Goal: Task Accomplishment & Management: Use online tool/utility

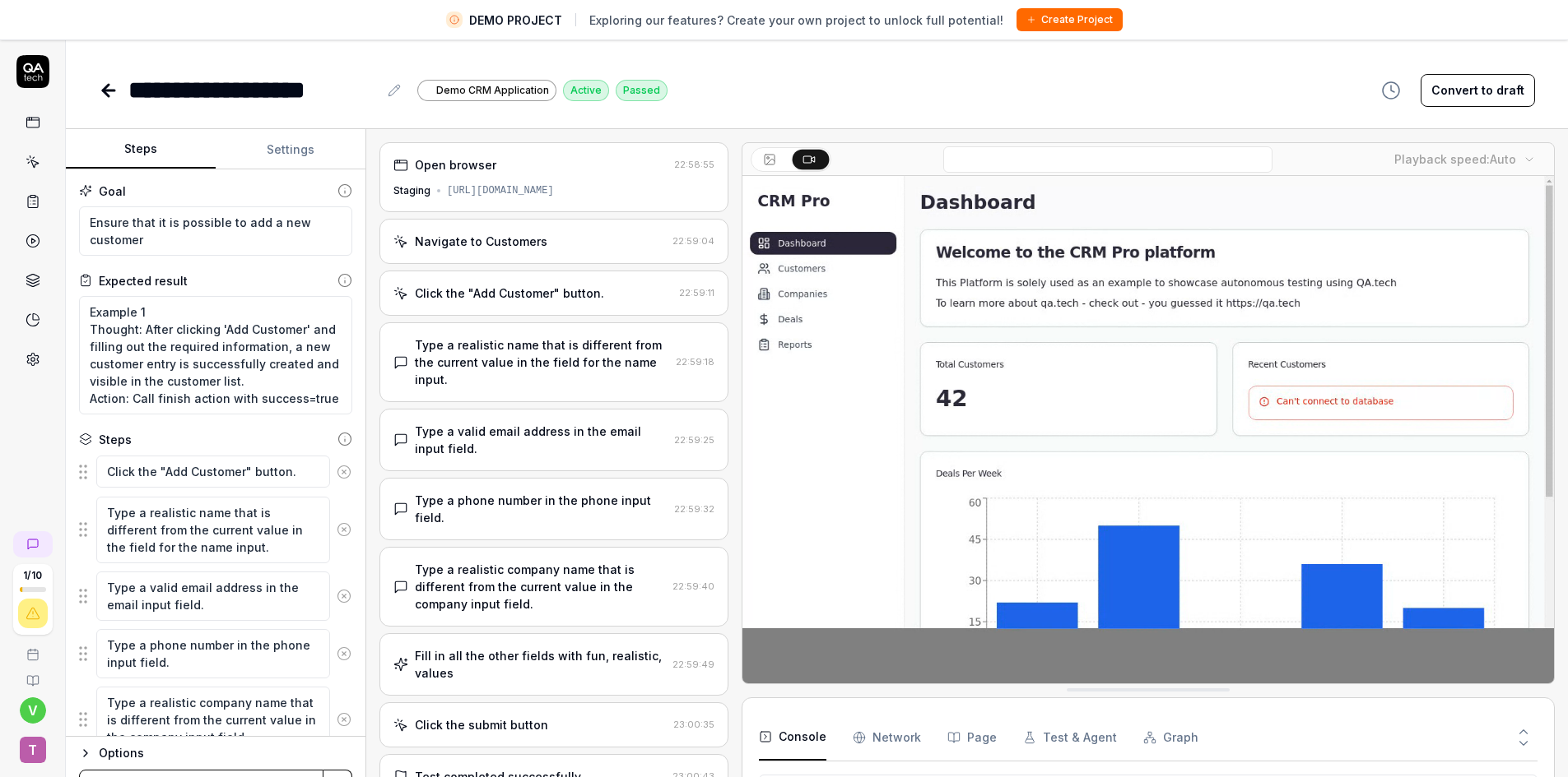
type textarea "*"
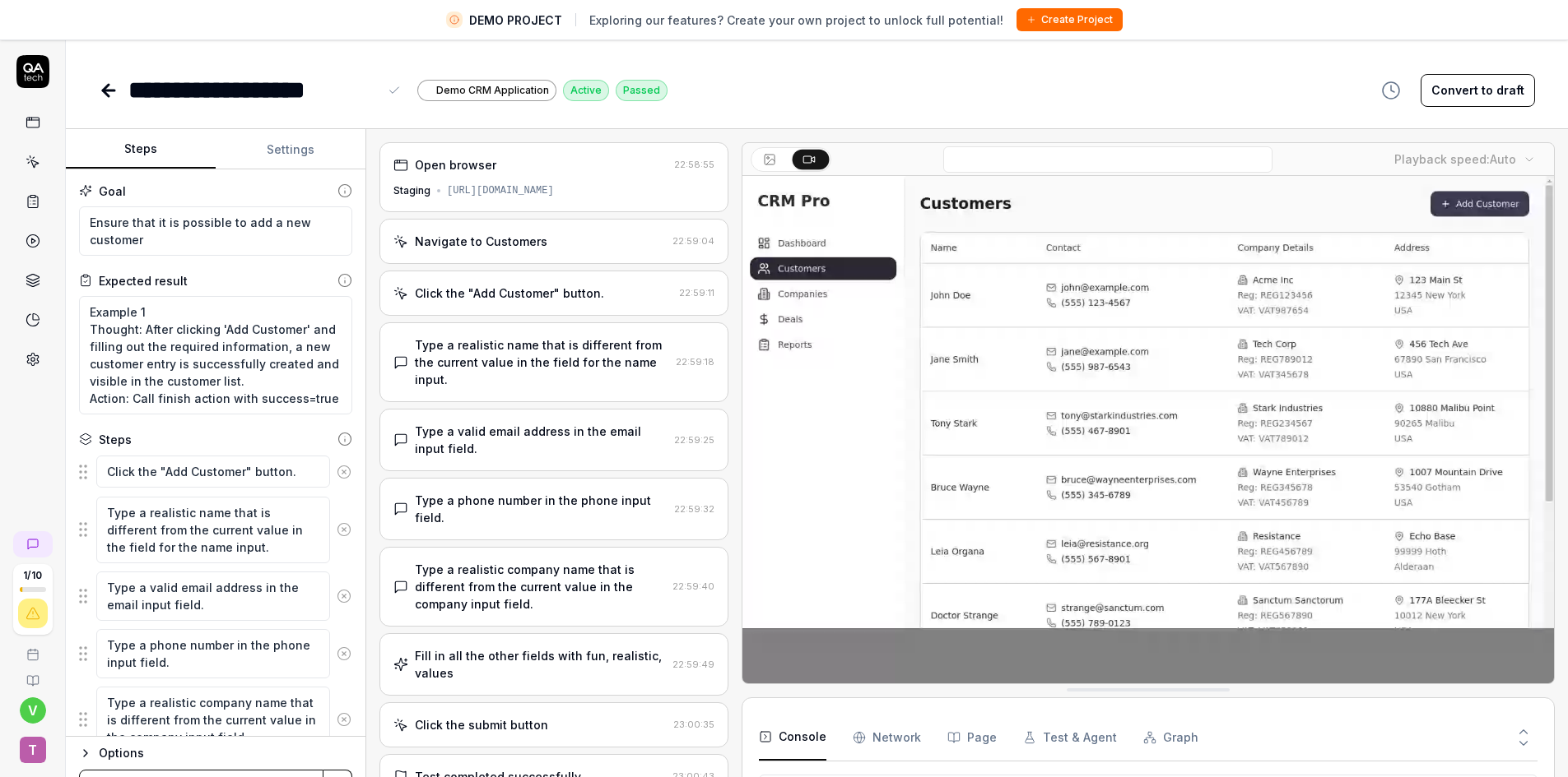
click at [127, 93] on div "**********" at bounding box center [382, 90] width 569 height 37
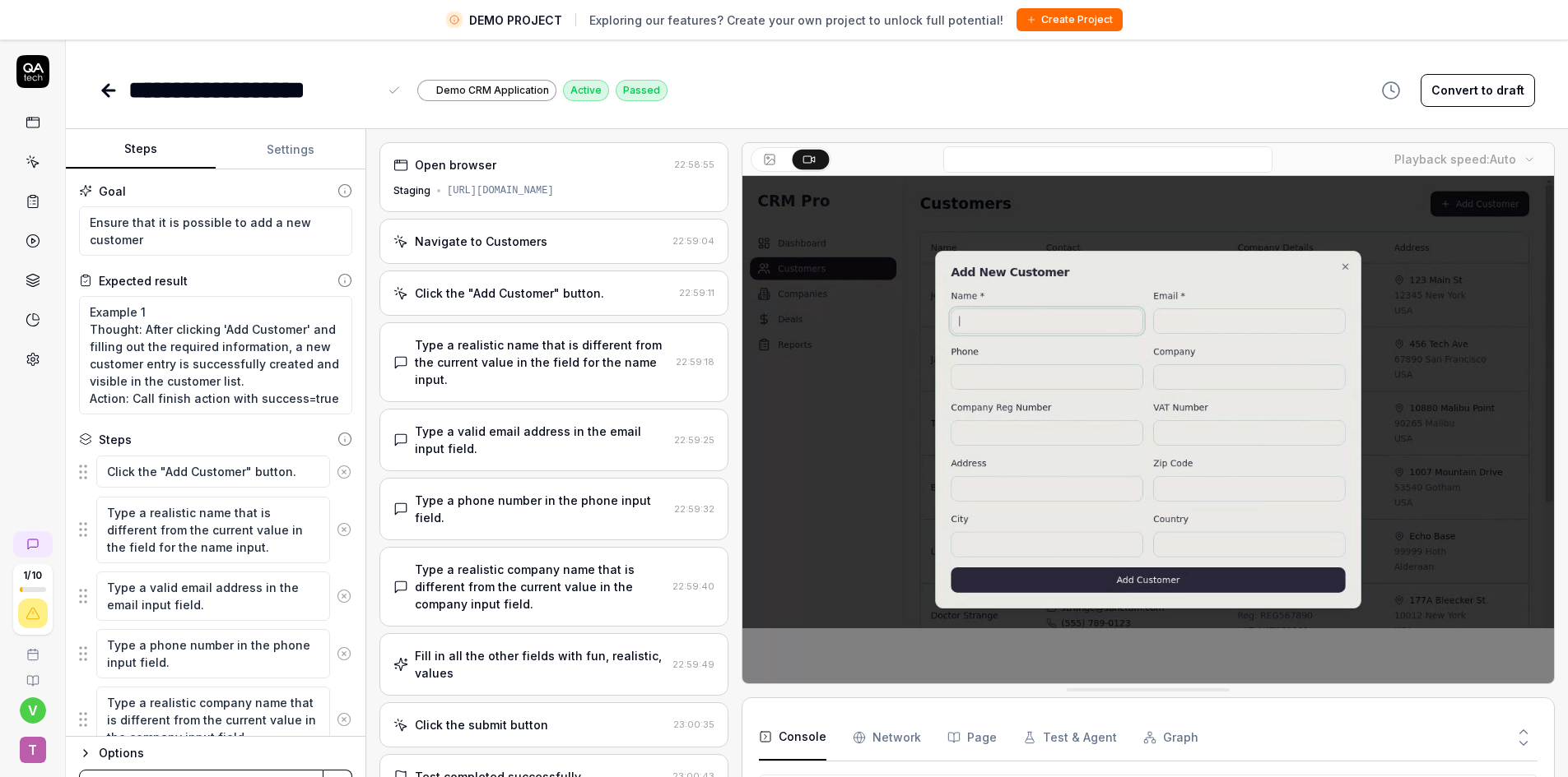
click at [127, 93] on div "**********" at bounding box center [382, 90] width 569 height 37
click at [98, 91] on div "**********" at bounding box center [817, 73] width 1502 height 70
click at [107, 90] on icon at bounding box center [109, 90] width 12 height 0
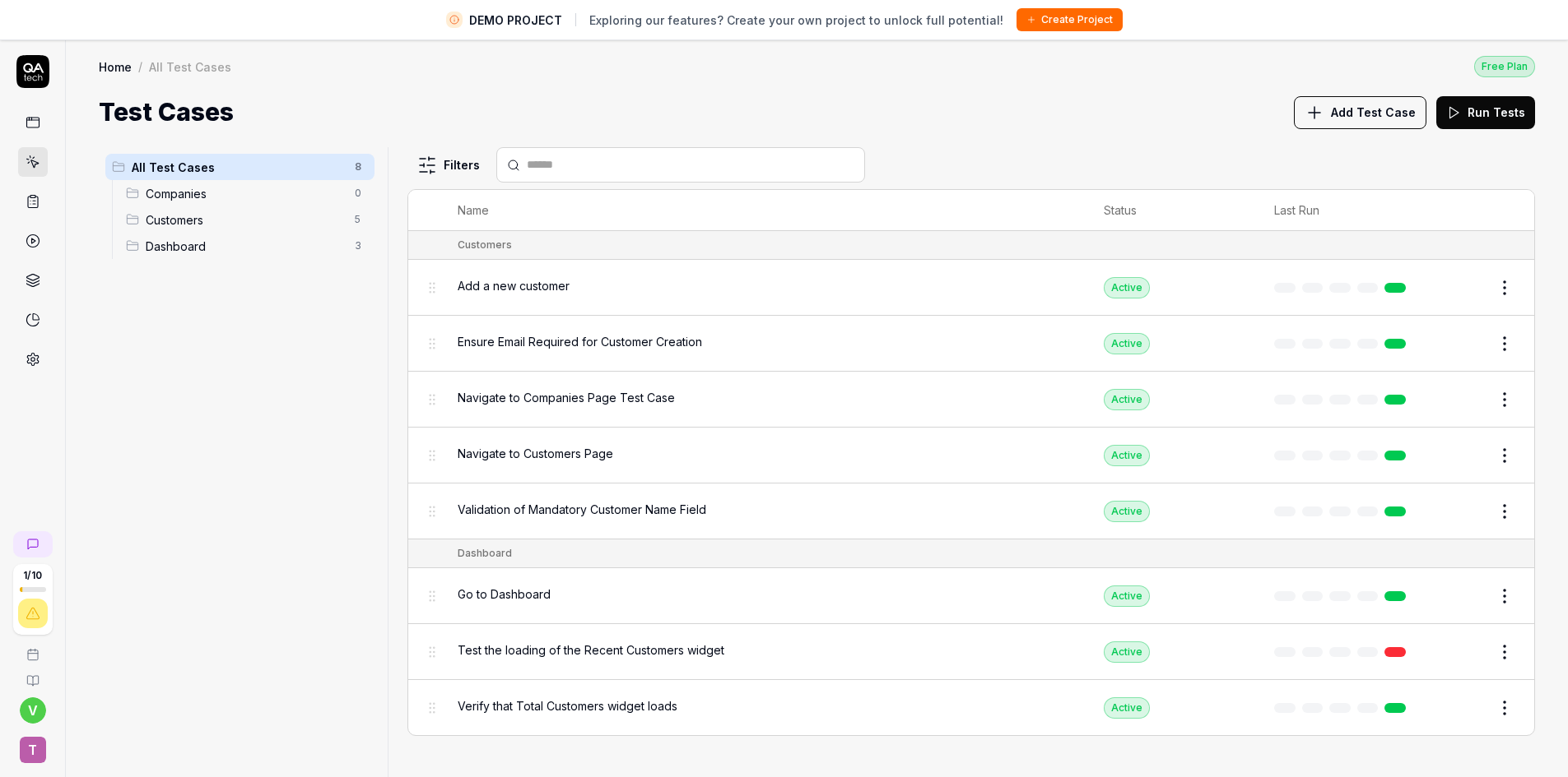
click at [1398, 119] on span "Add Test Case" at bounding box center [1373, 112] width 85 height 18
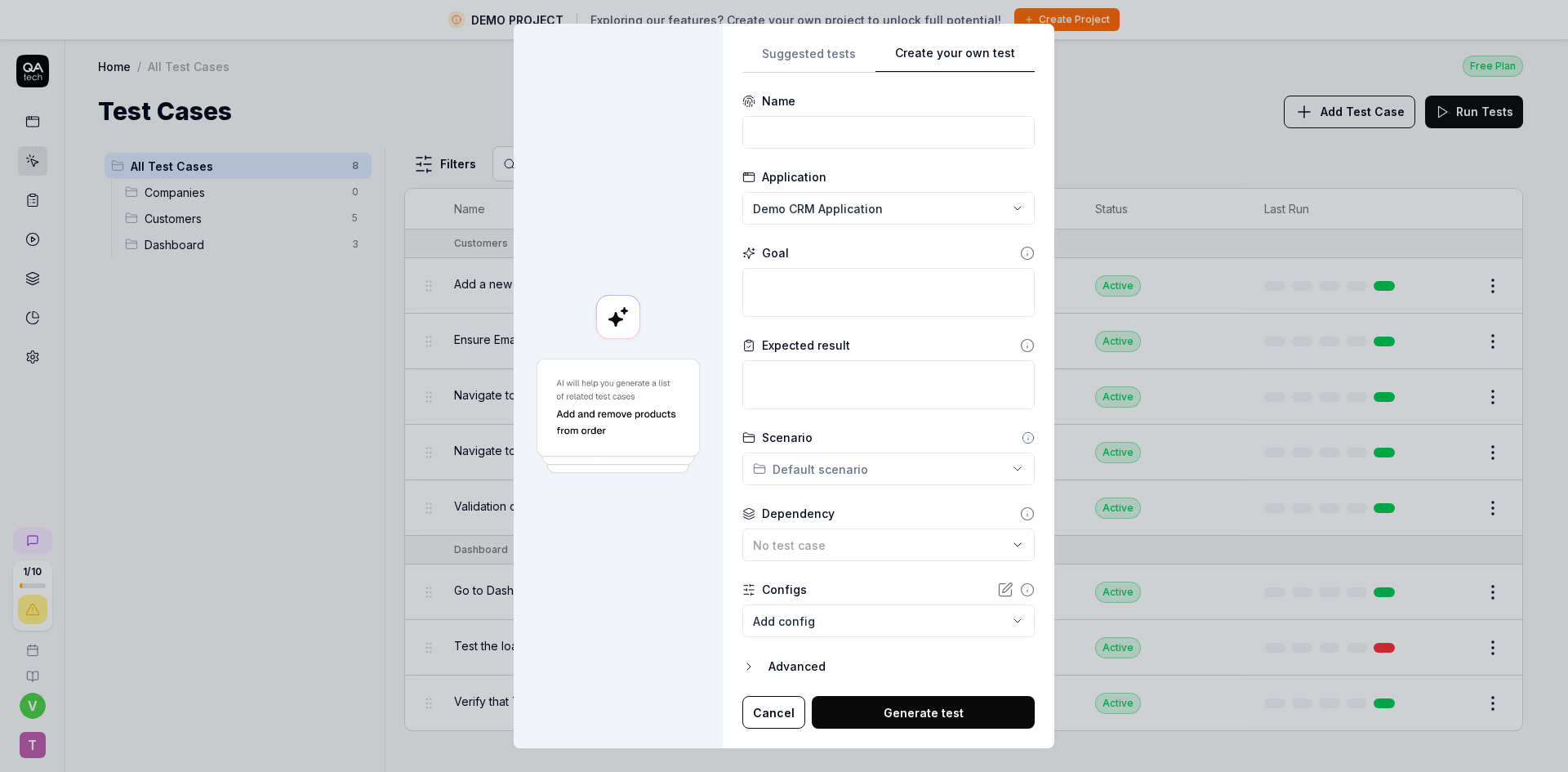
click at [1031, 50] on div "**********" at bounding box center [888, 386] width 332 height 726
click at [806, 144] on input at bounding box center [888, 132] width 293 height 32
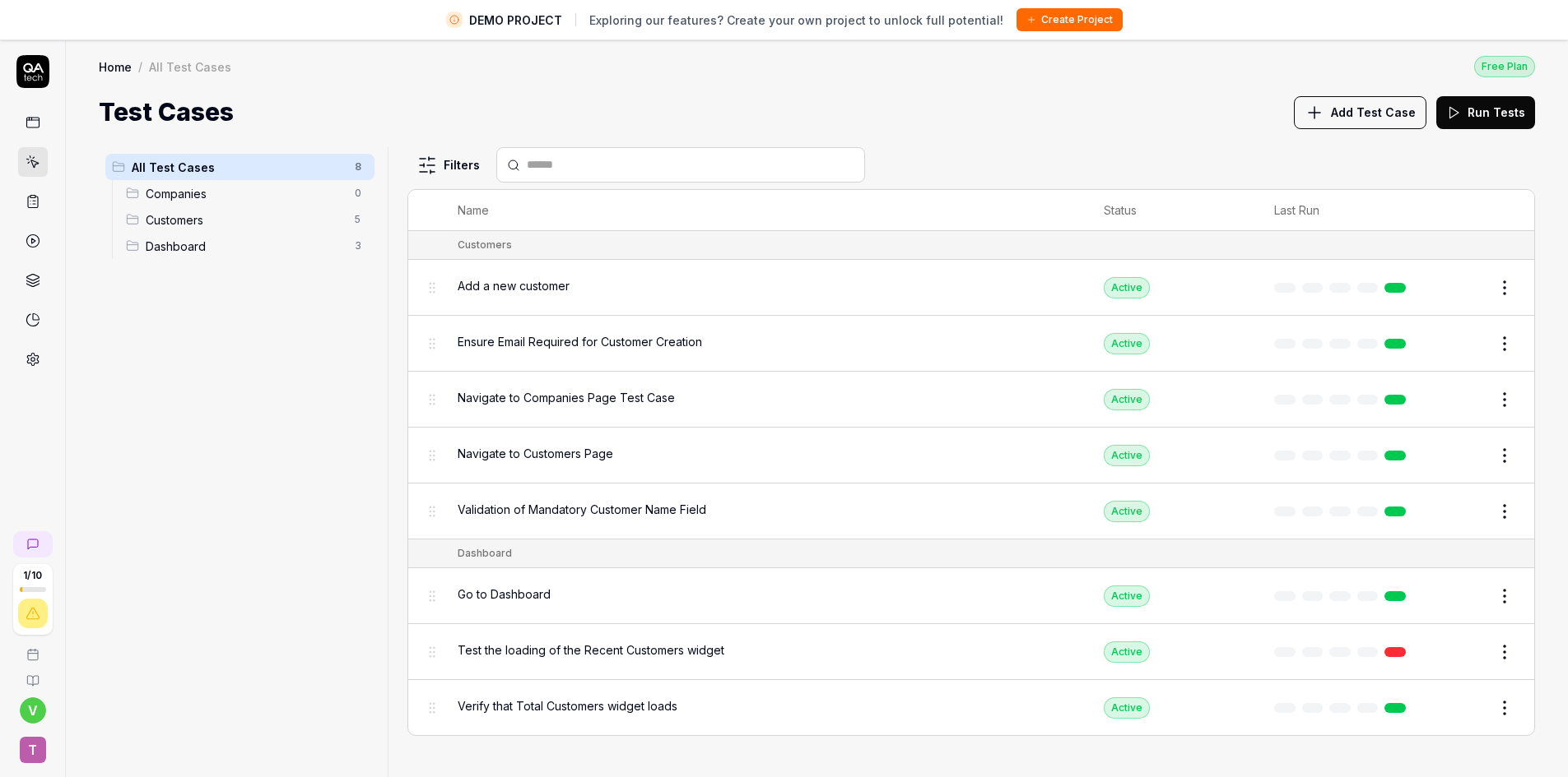
drag, startPoint x: 193, startPoint y: 202, endPoint x: 109, endPoint y: 315, distance: 140.8
click at [109, 315] on div "All Test Cases 8 Companies 0 Customers 5 Dashboard 3" at bounding box center [240, 472] width 282 height 649
click at [362, 194] on html "DEMO PROJECT Exploring our features? Create your own project to unlock full pot…" at bounding box center [784, 408] width 1568 height 816
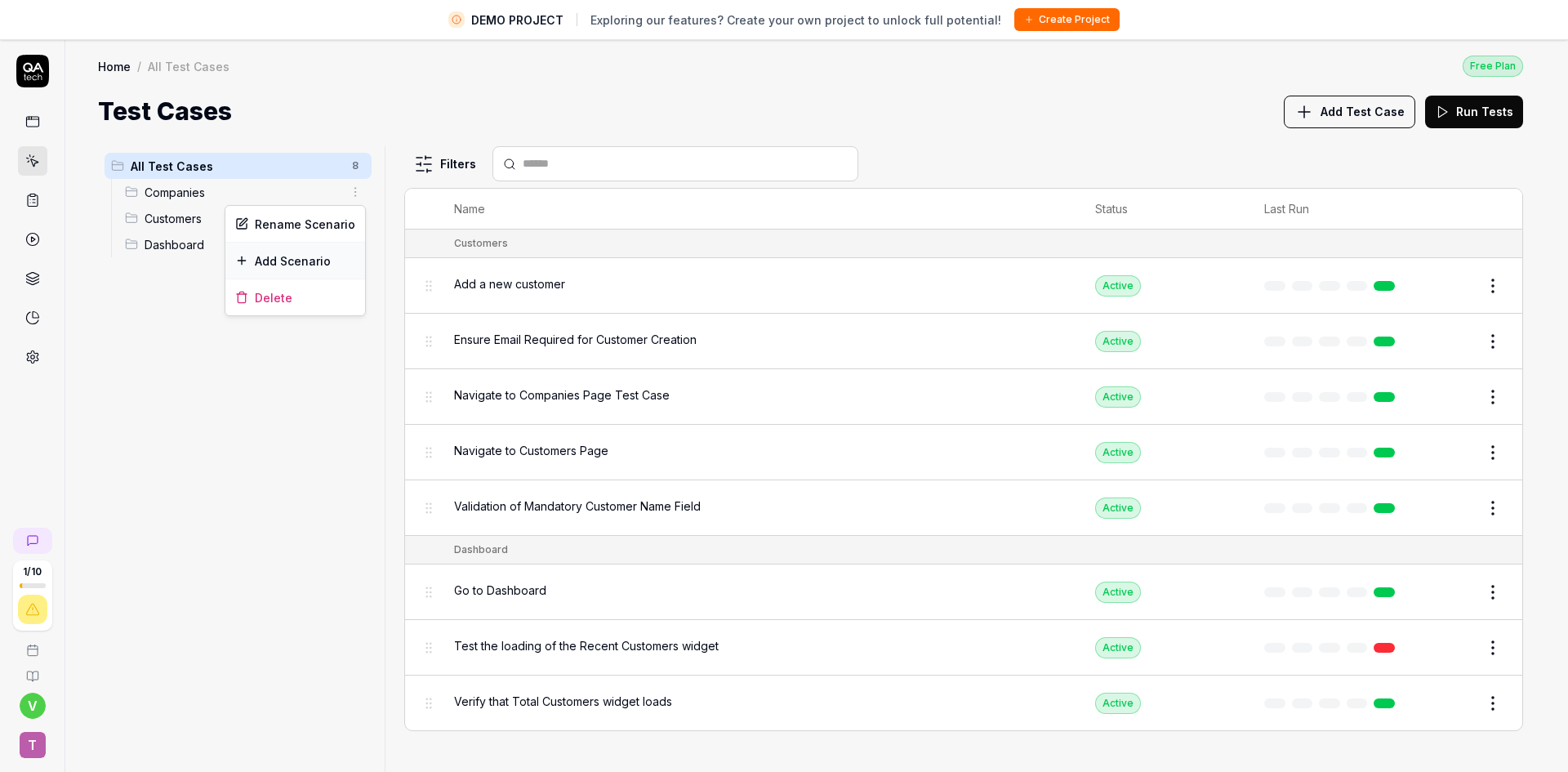
click at [330, 263] on div "Add Scenario" at bounding box center [295, 260] width 140 height 36
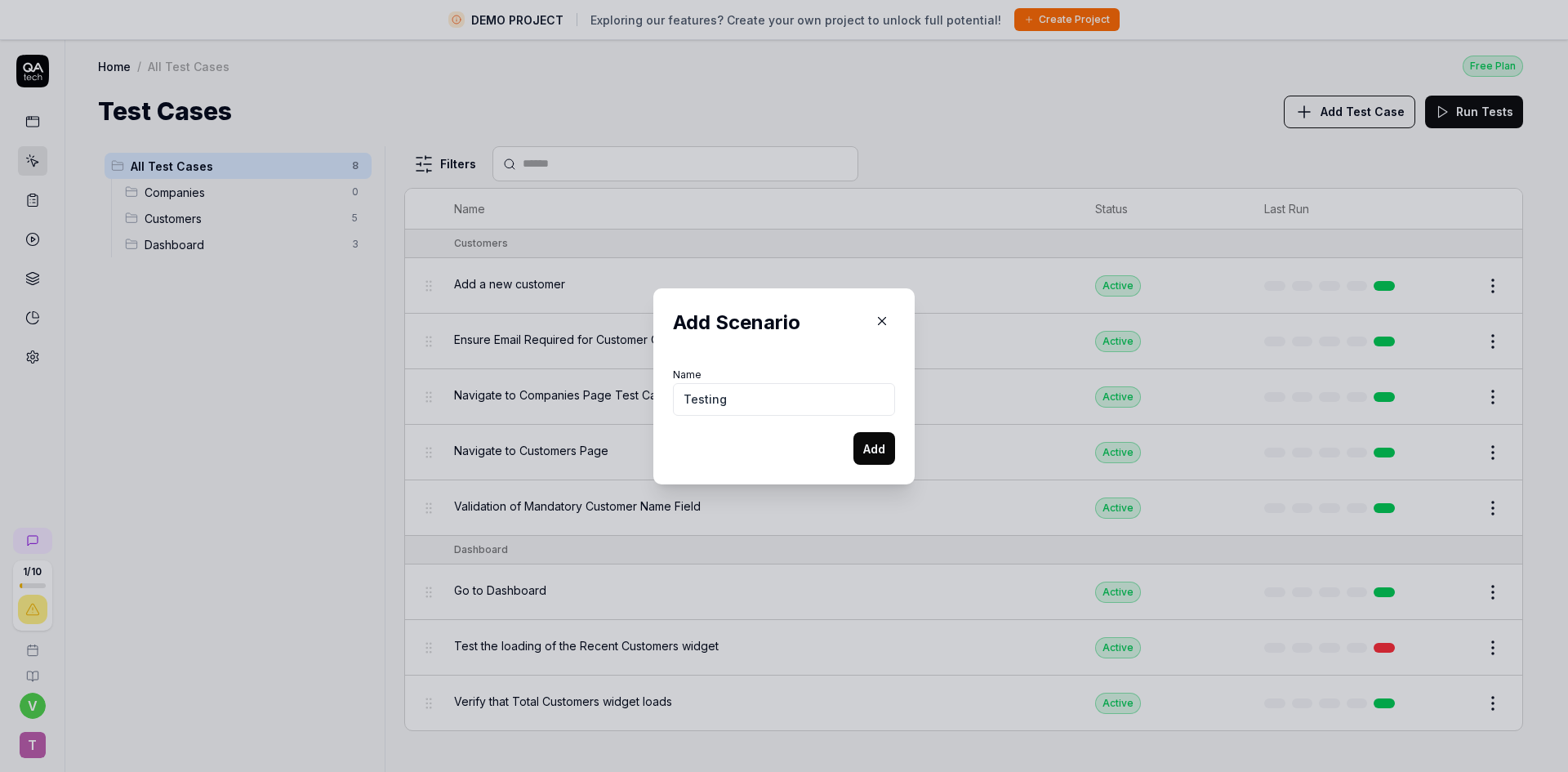
type input "Testing"
click at [854, 432] on button "Add" at bounding box center [874, 448] width 41 height 32
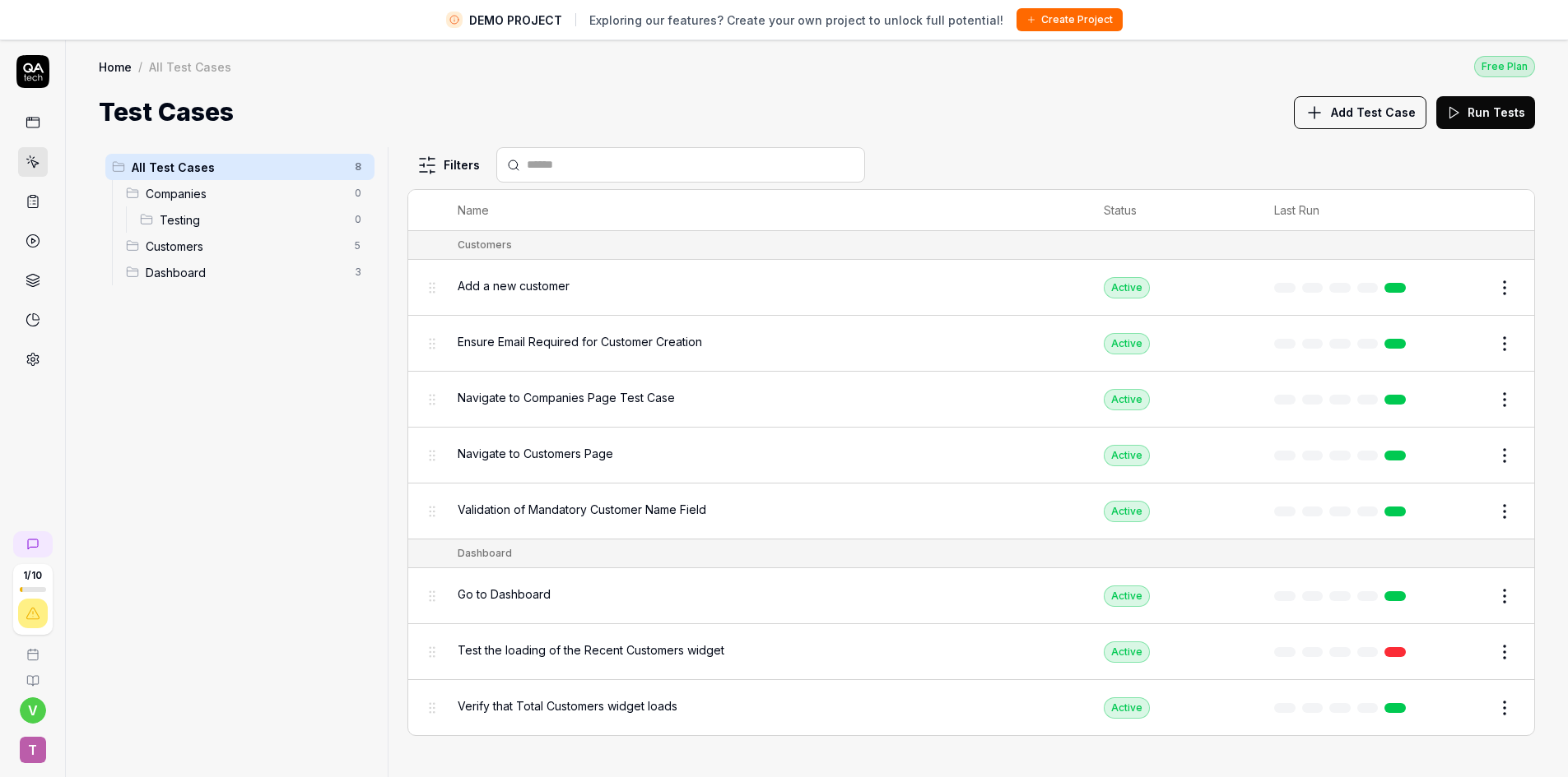
click at [193, 526] on div "All Test Cases 8 Companies 0 Testing 0 Customers 5 Dashboard 3" at bounding box center [240, 472] width 282 height 649
drag, startPoint x: 171, startPoint y: 192, endPoint x: 170, endPoint y: 251, distance: 59.0
click at [170, 251] on ul "Companies 0 Testing 0 Customers 5 Dashboard 3" at bounding box center [243, 233] width 262 height 105
click at [179, 342] on div "All Test Cases 8 Companies 0 Testing 0 Customers 5 Dashboard 3" at bounding box center [240, 472] width 282 height 649
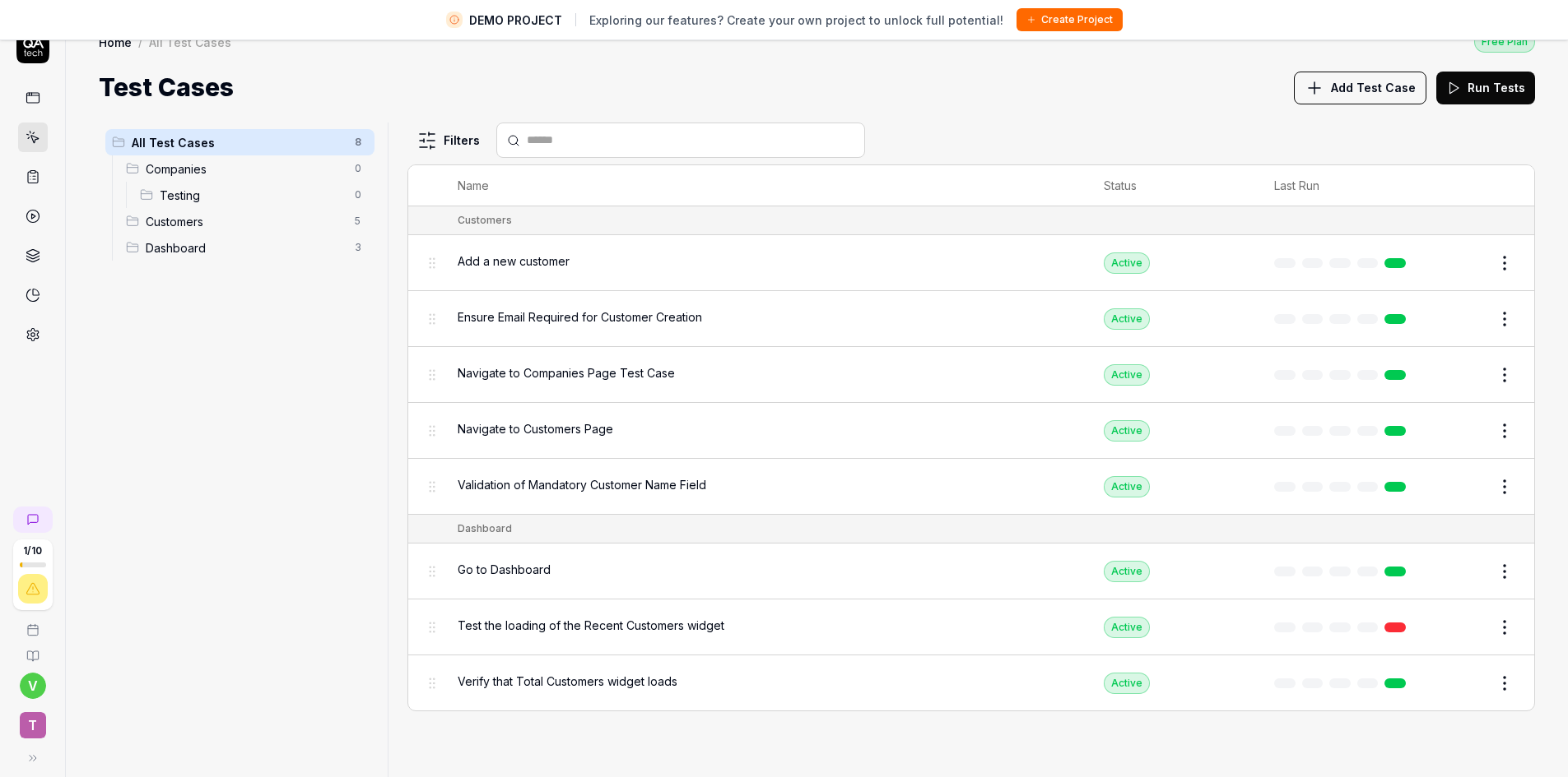
scroll to position [38, 0]
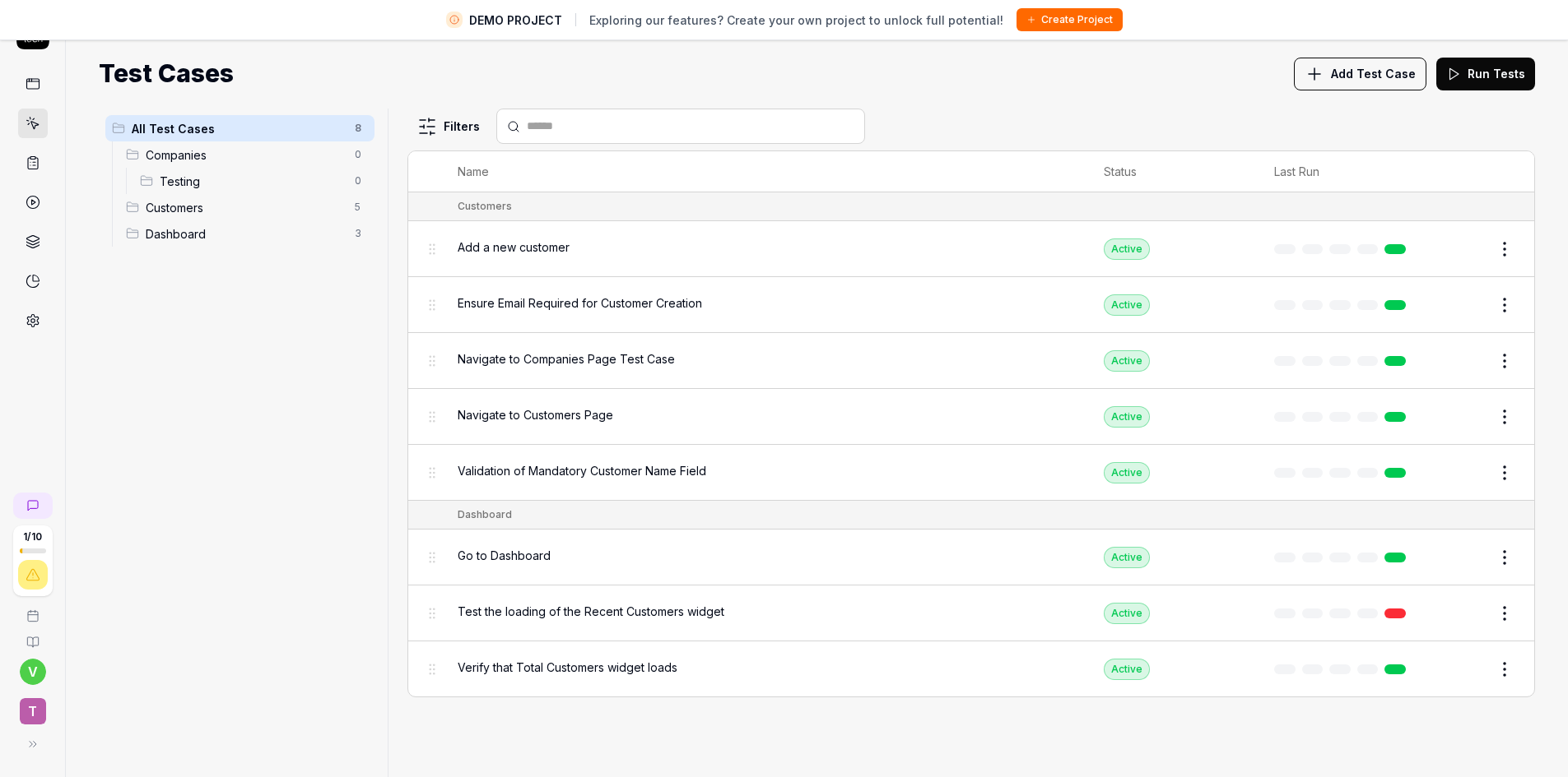
click at [364, 172] on html "DEMO PROJECT Exploring our features? Create your own project to unlock full pot…" at bounding box center [784, 370] width 1568 height 816
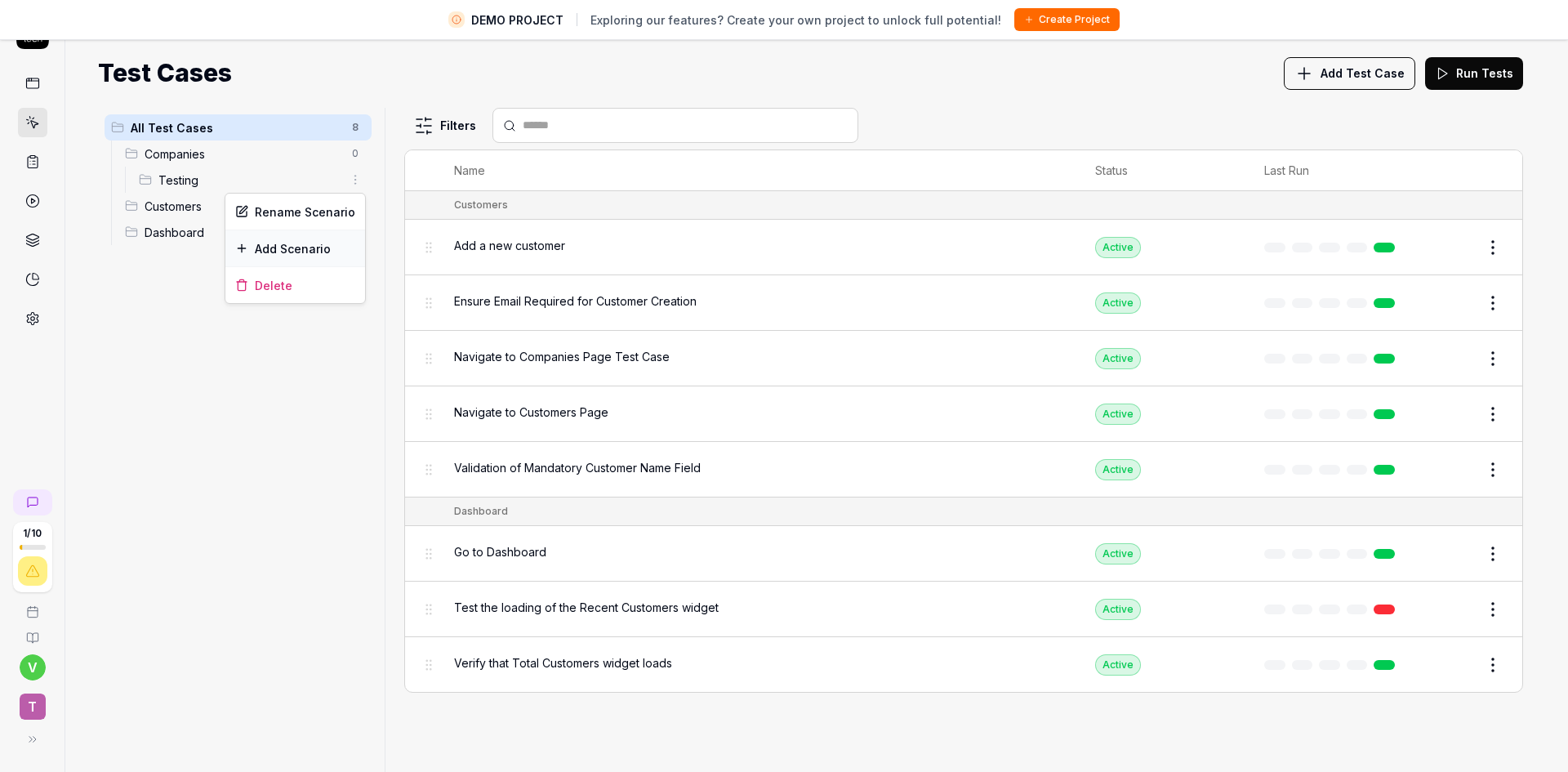
click at [308, 250] on div "Add Scenario" at bounding box center [295, 248] width 140 height 36
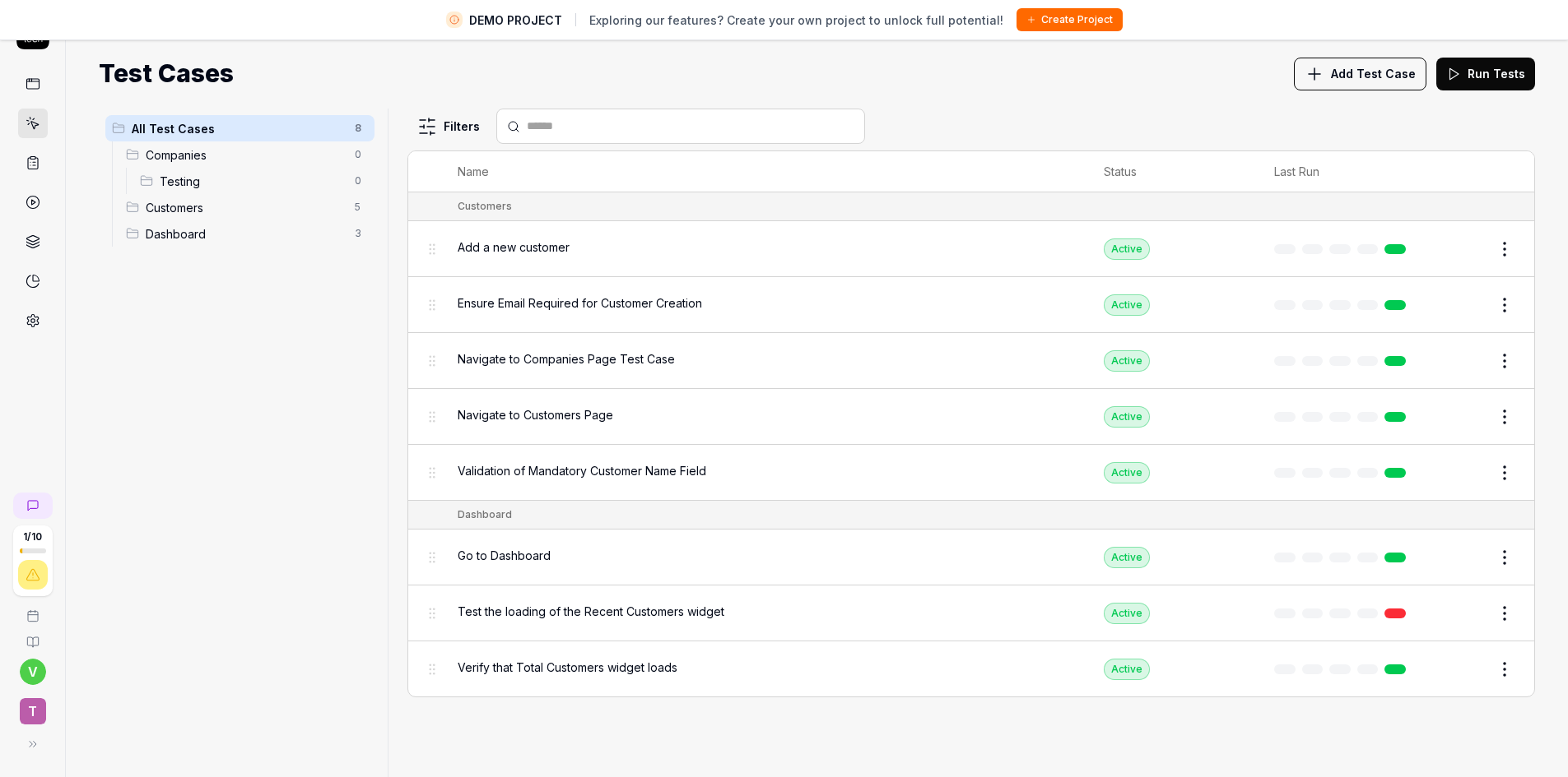
drag, startPoint x: 203, startPoint y: 421, endPoint x: 191, endPoint y: 418, distance: 12.4
click at [38, 163] on icon at bounding box center [33, 164] width 10 height 12
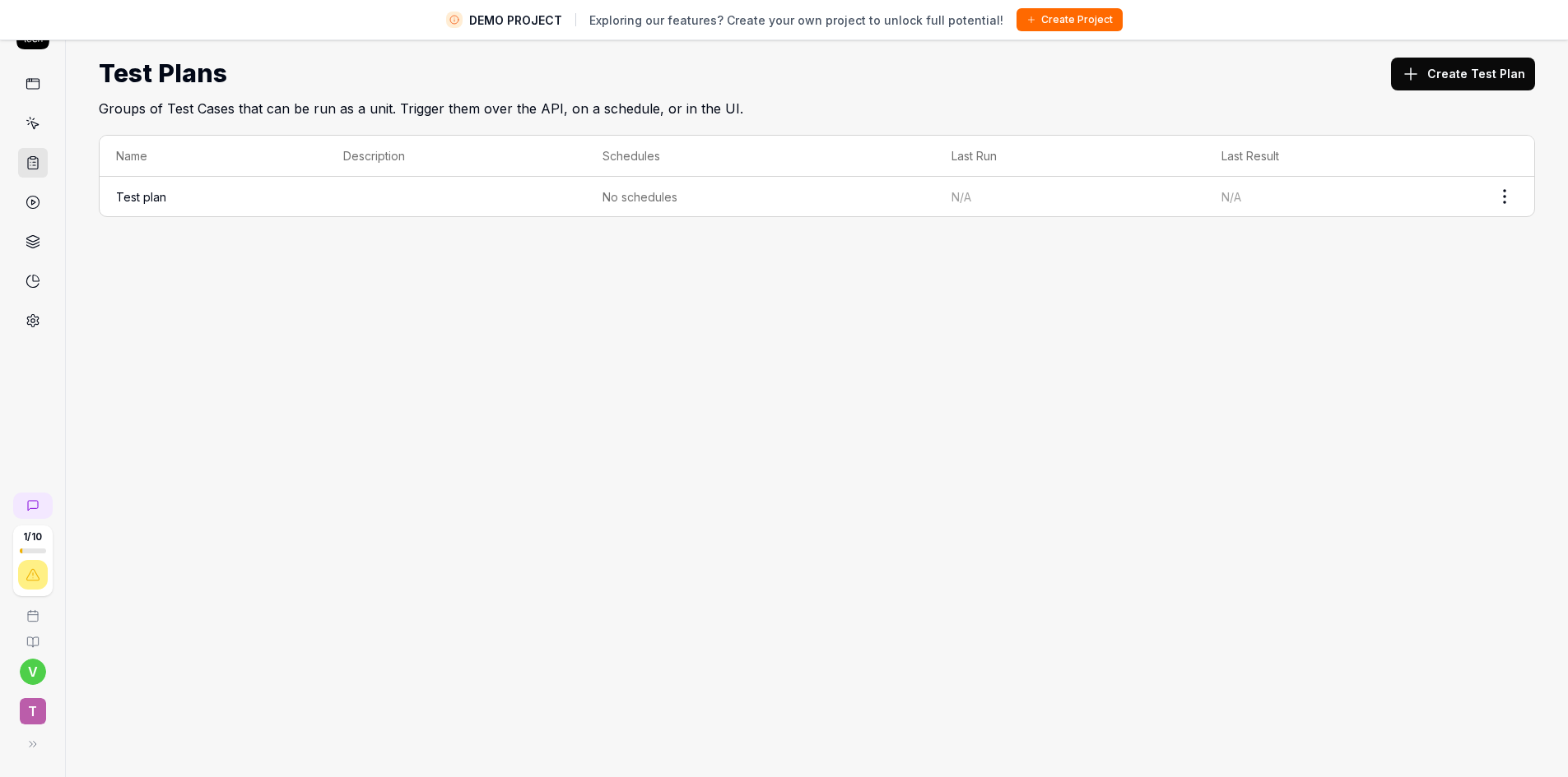
click at [1434, 78] on button "Create Test Plan" at bounding box center [1463, 73] width 144 height 33
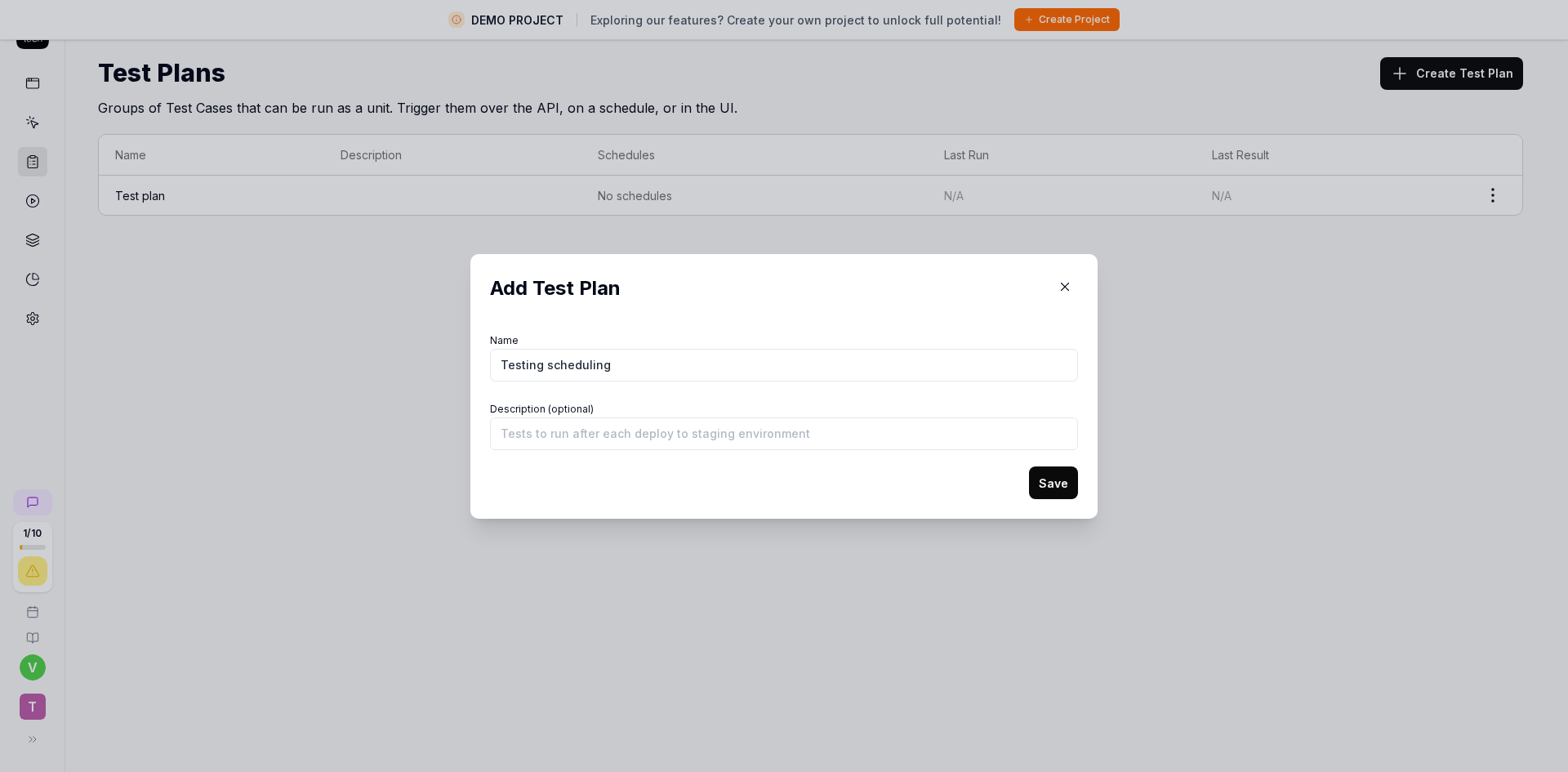
type input "Testing scheduling"
click at [1029, 467] on button "Save" at bounding box center [1053, 483] width 49 height 32
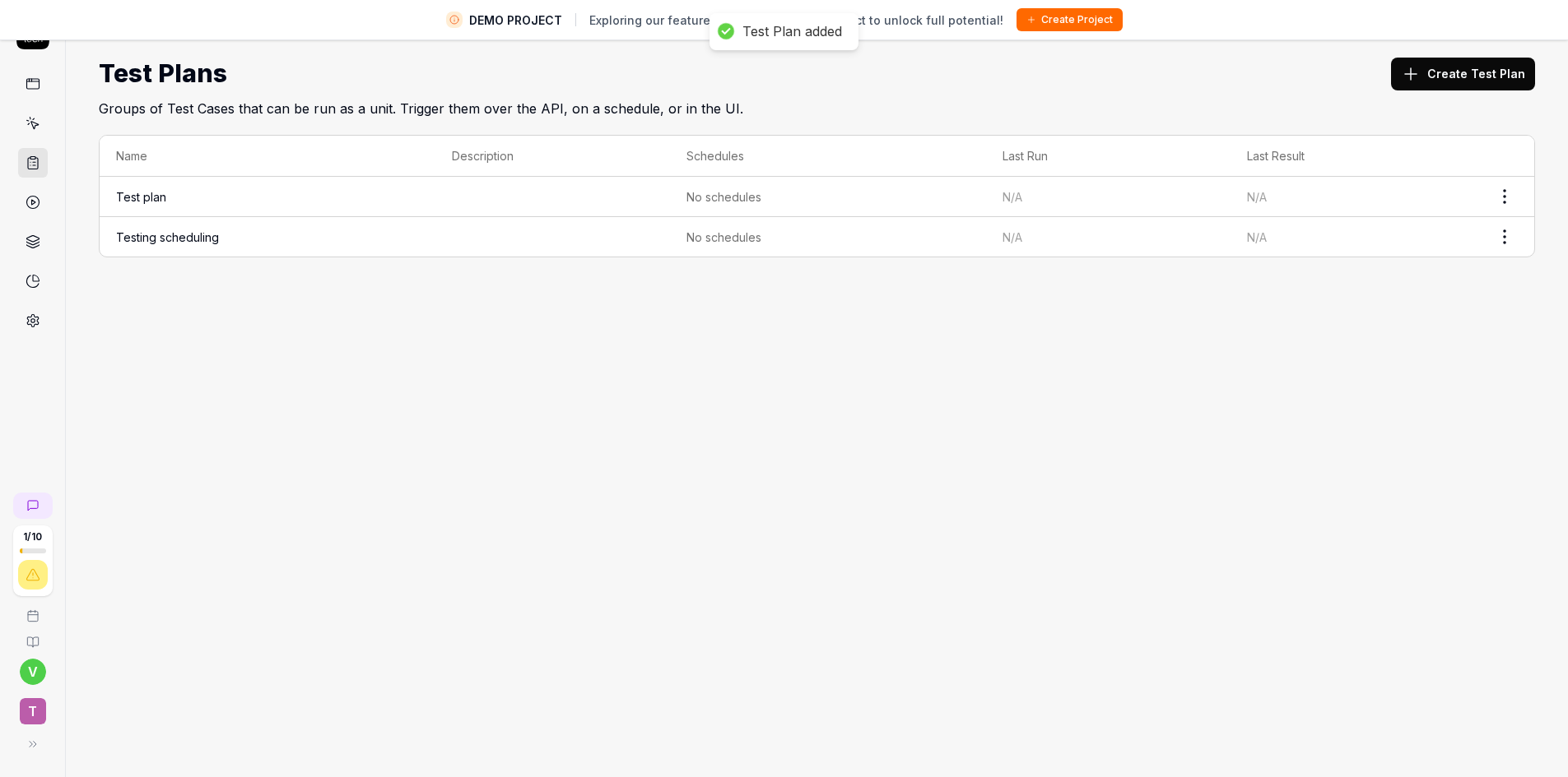
click at [175, 197] on td "Test plan" at bounding box center [267, 197] width 336 height 40
click at [177, 235] on link "Testing scheduling" at bounding box center [167, 237] width 103 height 14
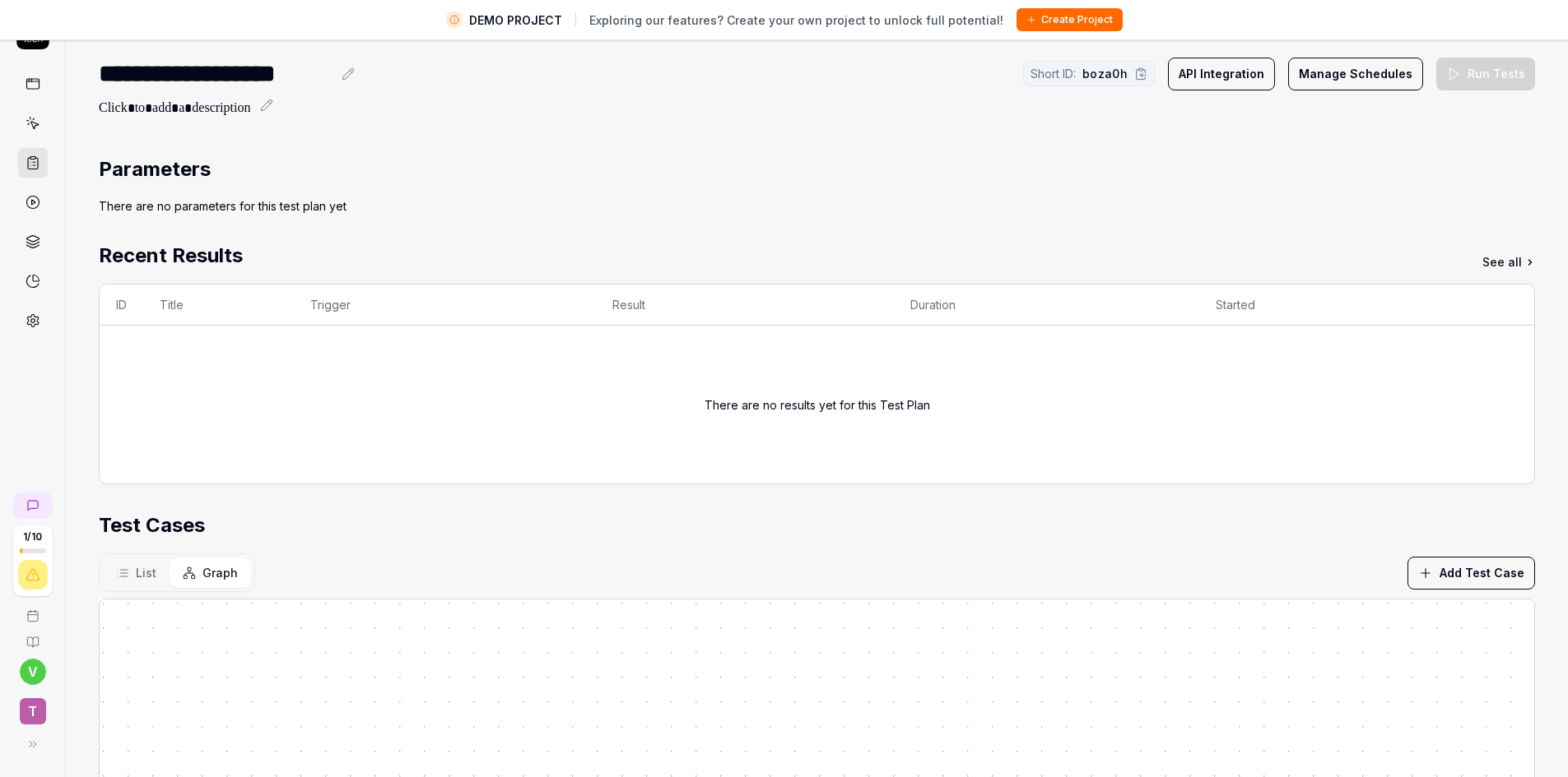
click at [1507, 260] on link "See all" at bounding box center [1508, 262] width 53 height 18
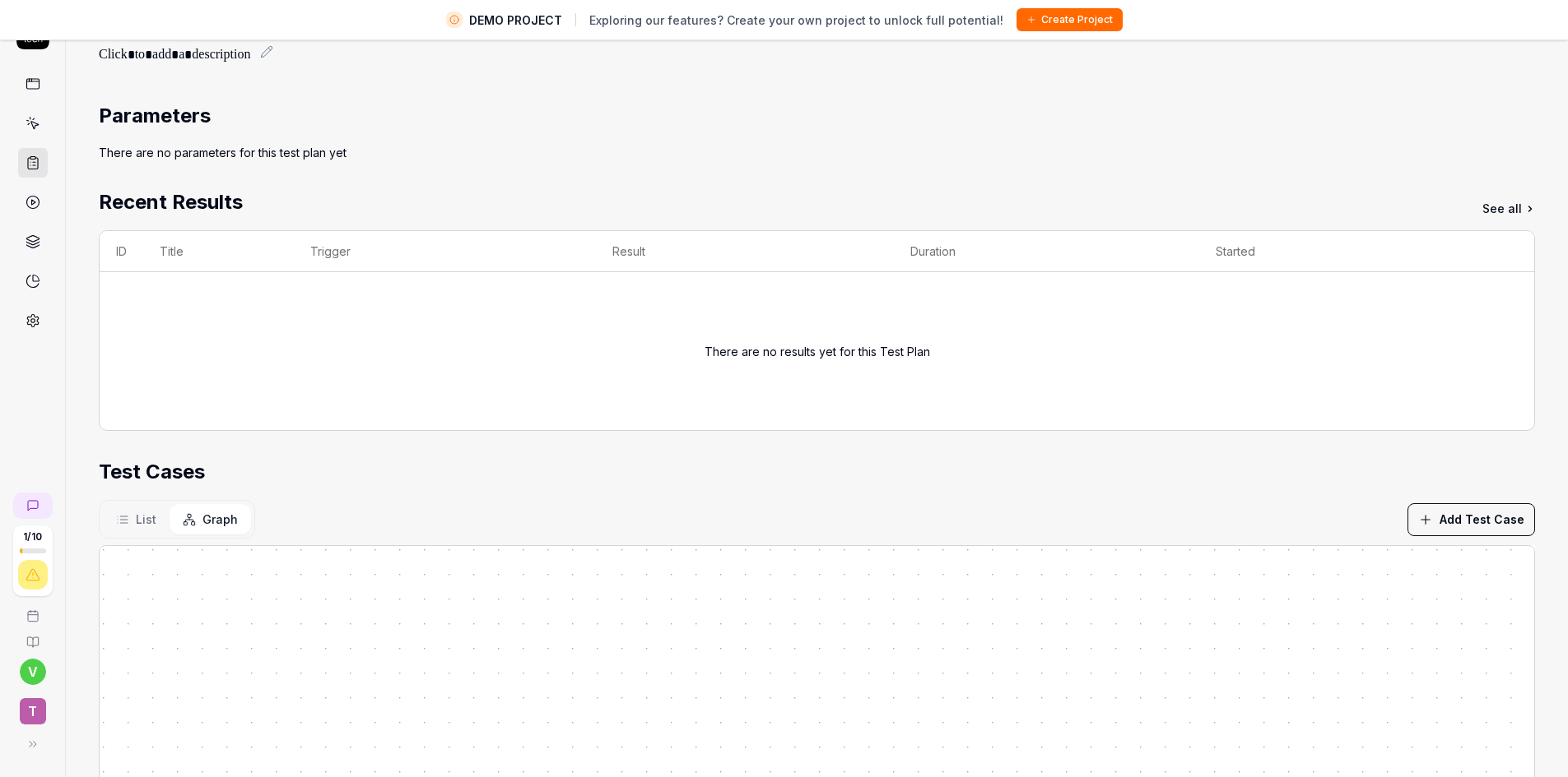
scroll to position [83, 0]
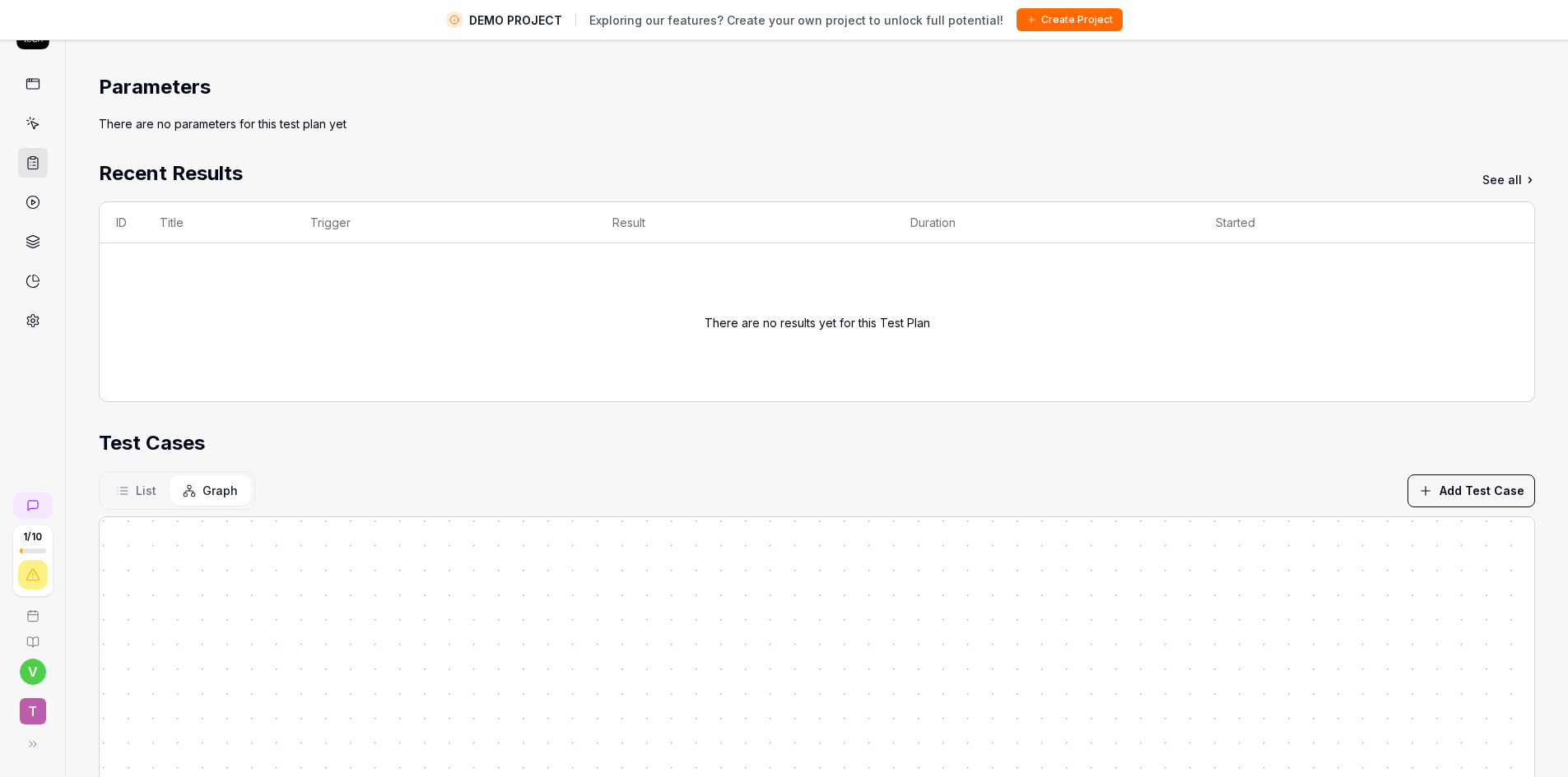
click at [1437, 488] on button "Add Test Case" at bounding box center [1470, 491] width 128 height 33
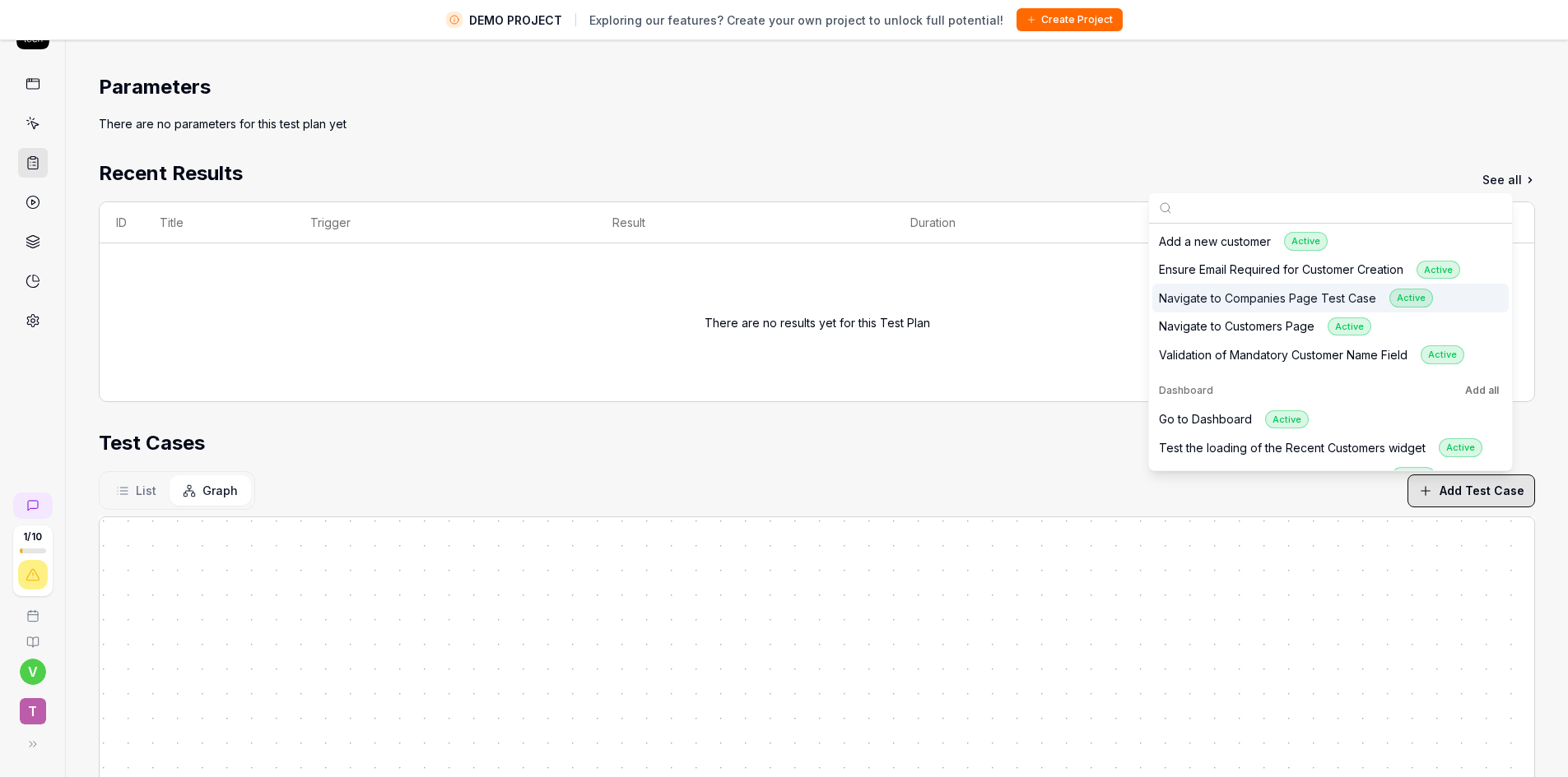
scroll to position [53, 0]
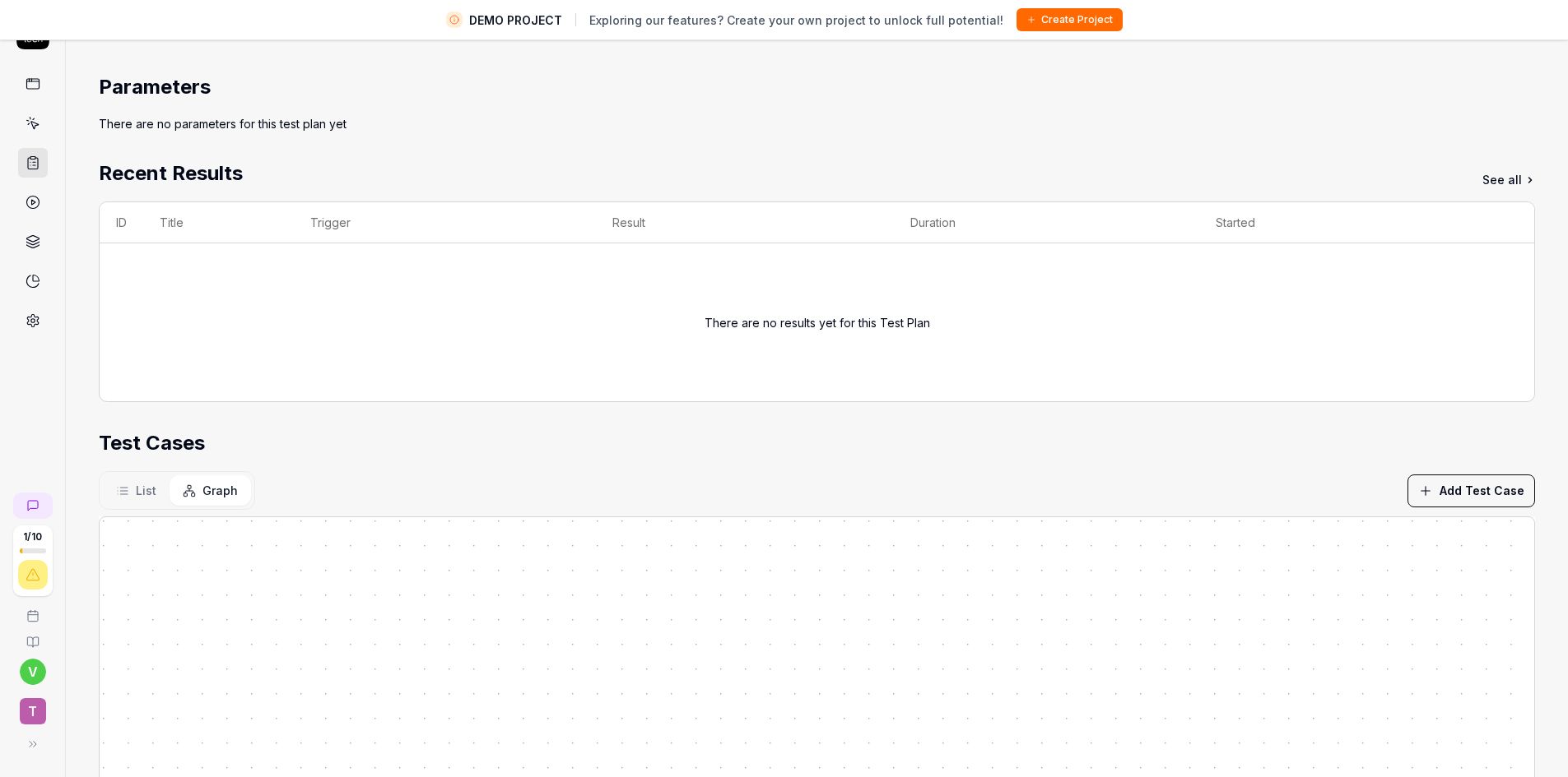
click at [825, 435] on div "Test Cases" at bounding box center [817, 443] width 1436 height 29
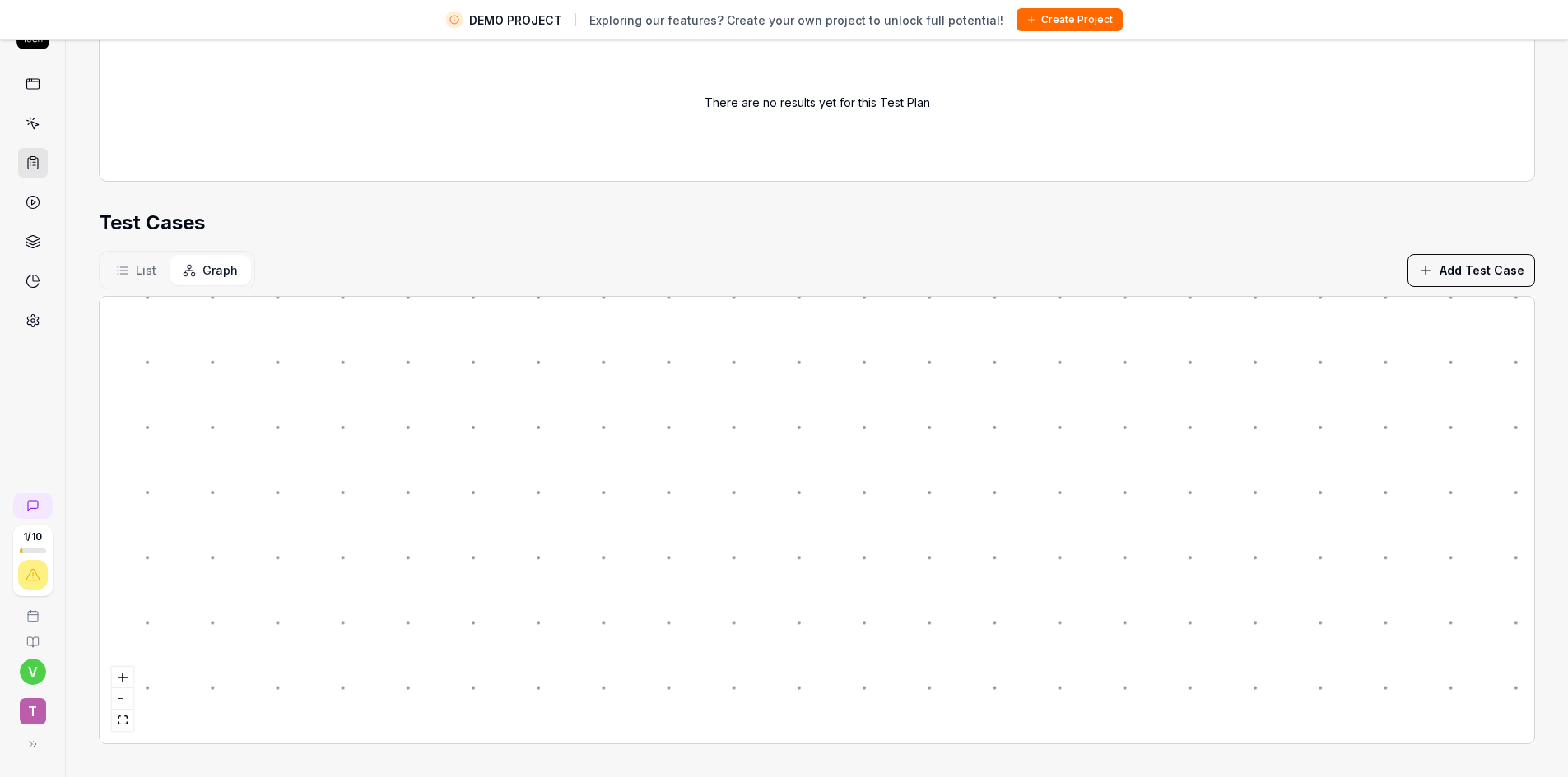
scroll to position [0, 0]
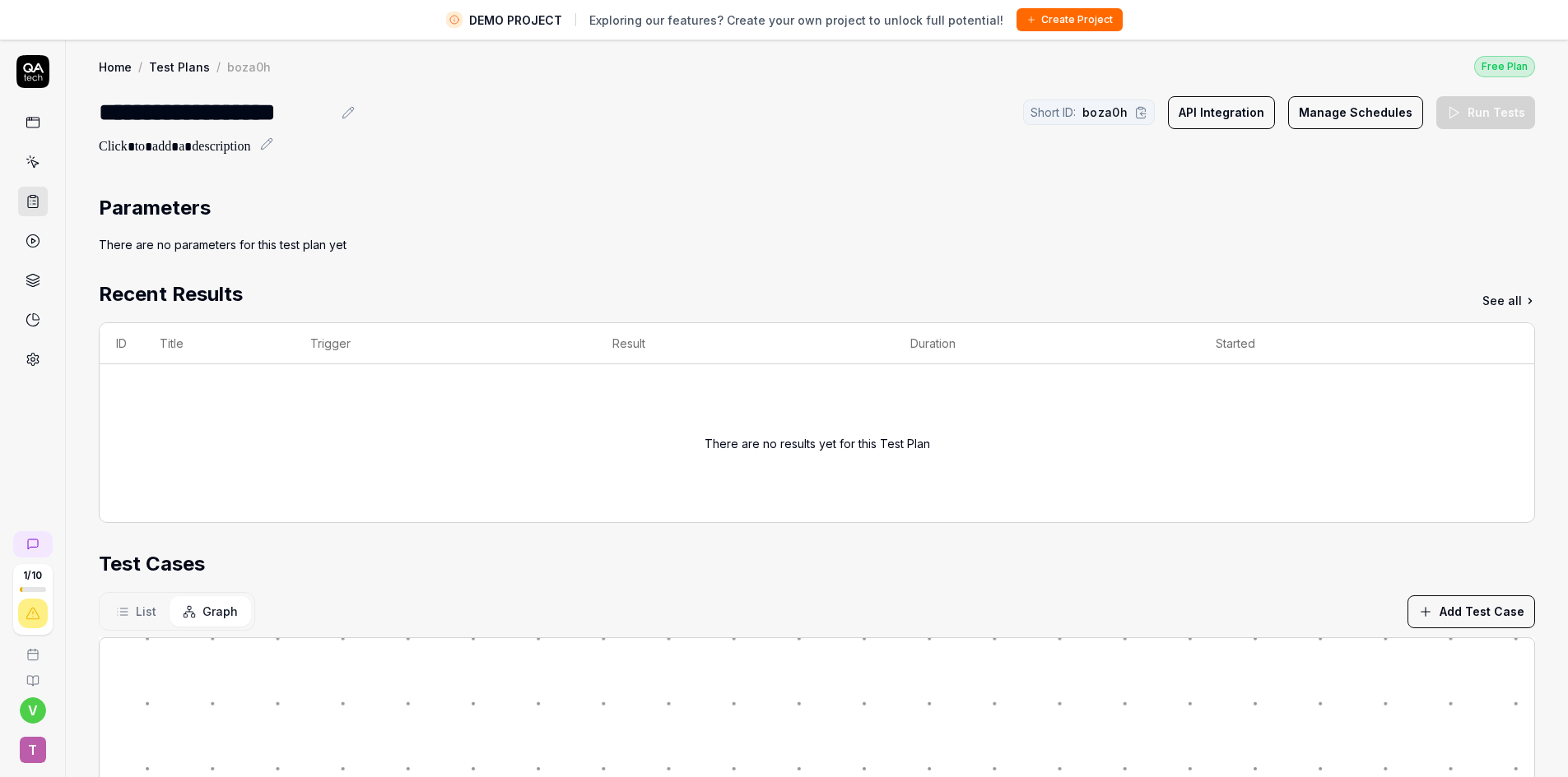
click at [1497, 301] on link "See all" at bounding box center [1508, 300] width 53 height 18
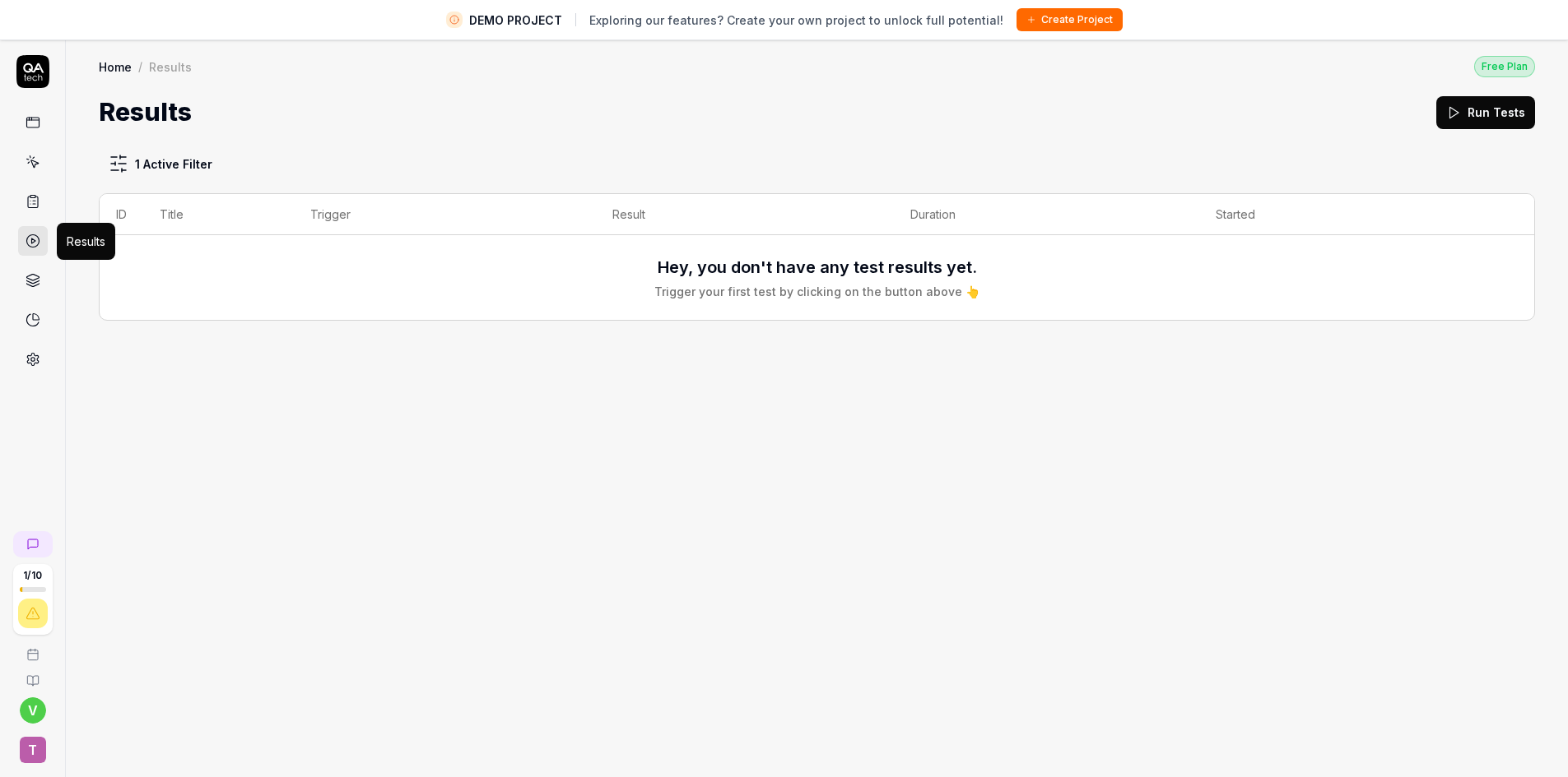
click at [31, 237] on icon at bounding box center [33, 241] width 15 height 15
click at [31, 209] on link at bounding box center [33, 201] width 29 height 29
click at [31, 202] on icon at bounding box center [33, 202] width 15 height 15
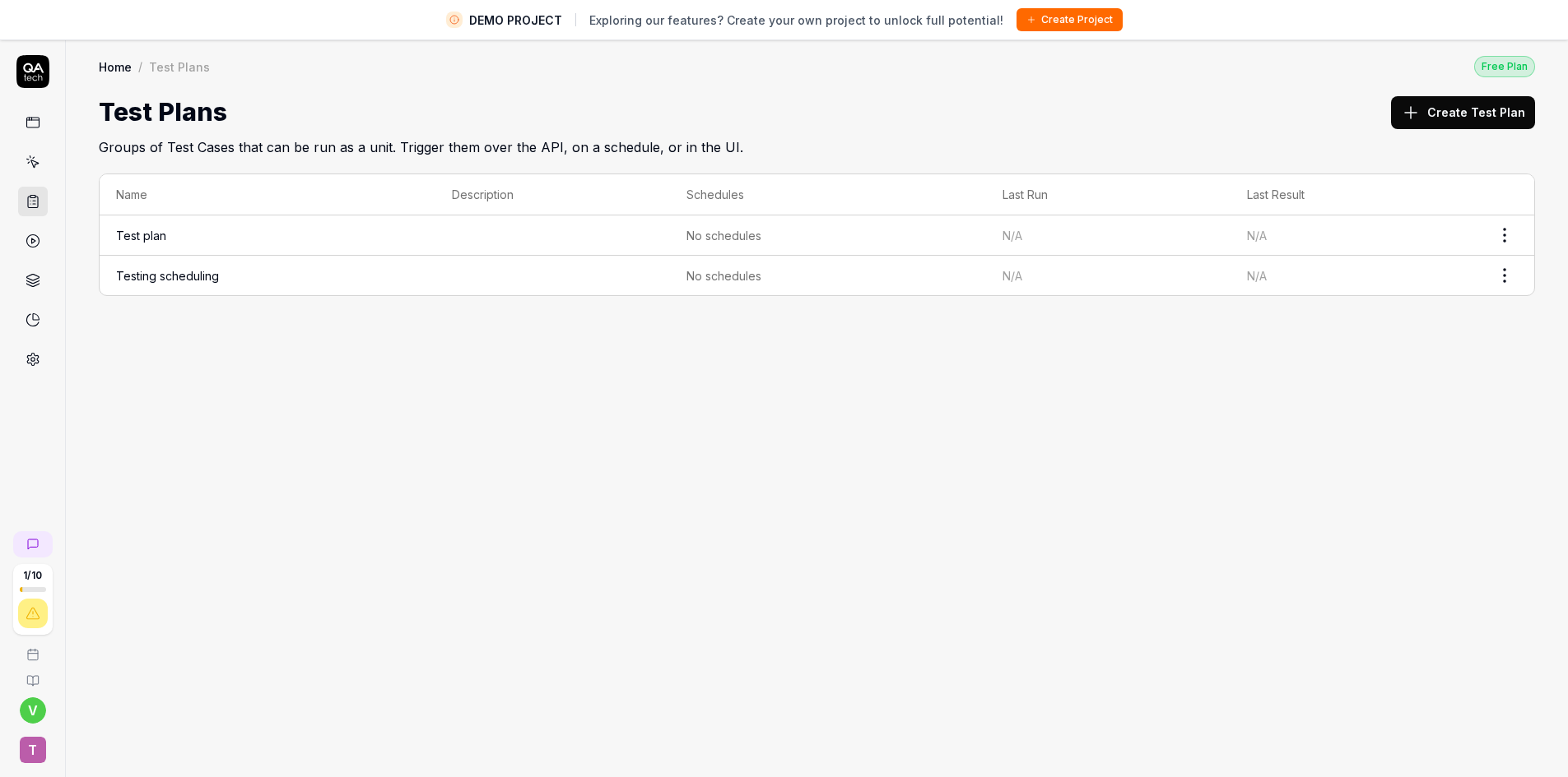
click at [382, 224] on td "Test plan" at bounding box center [267, 235] width 336 height 40
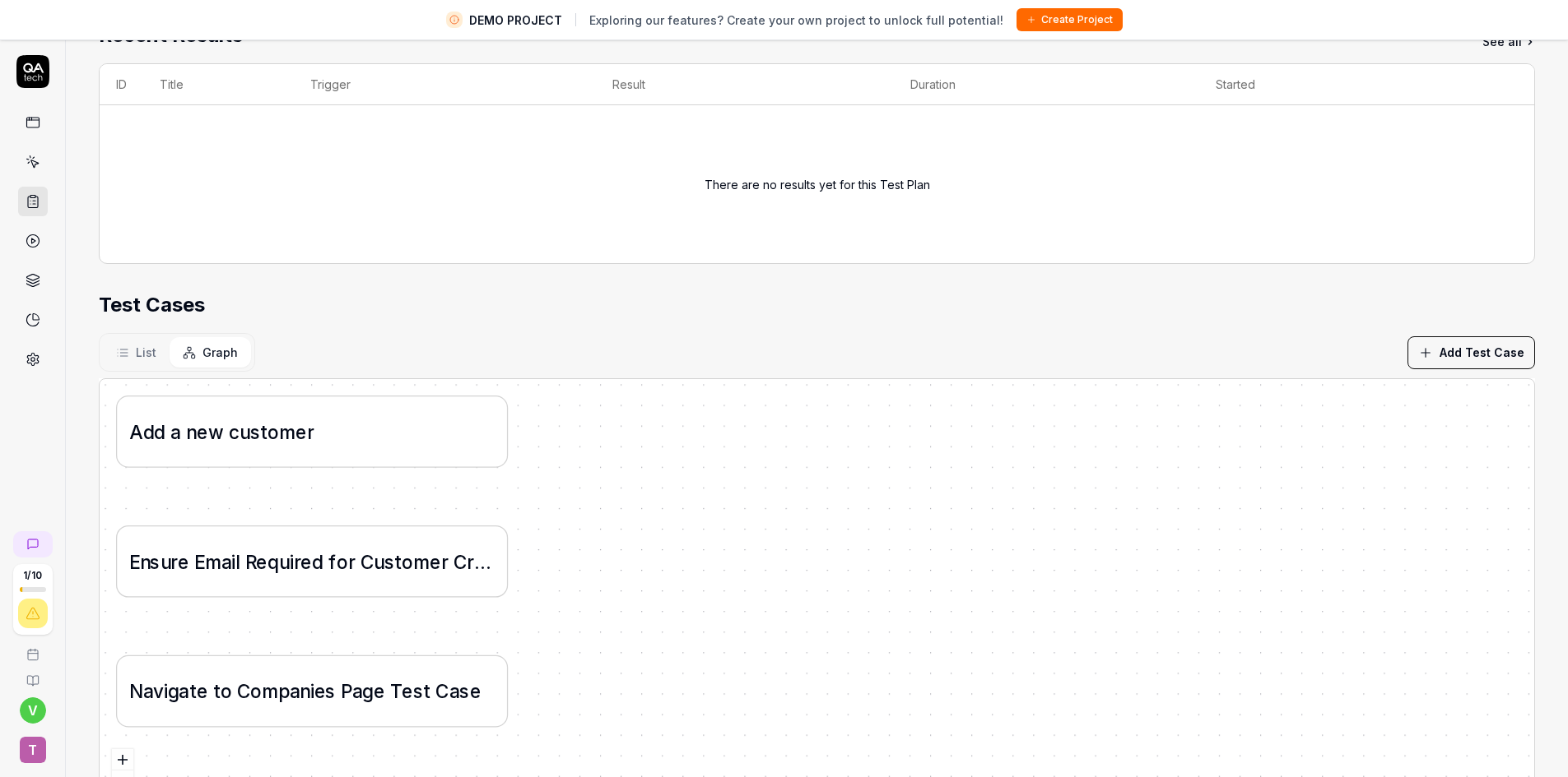
scroll to position [393, 0]
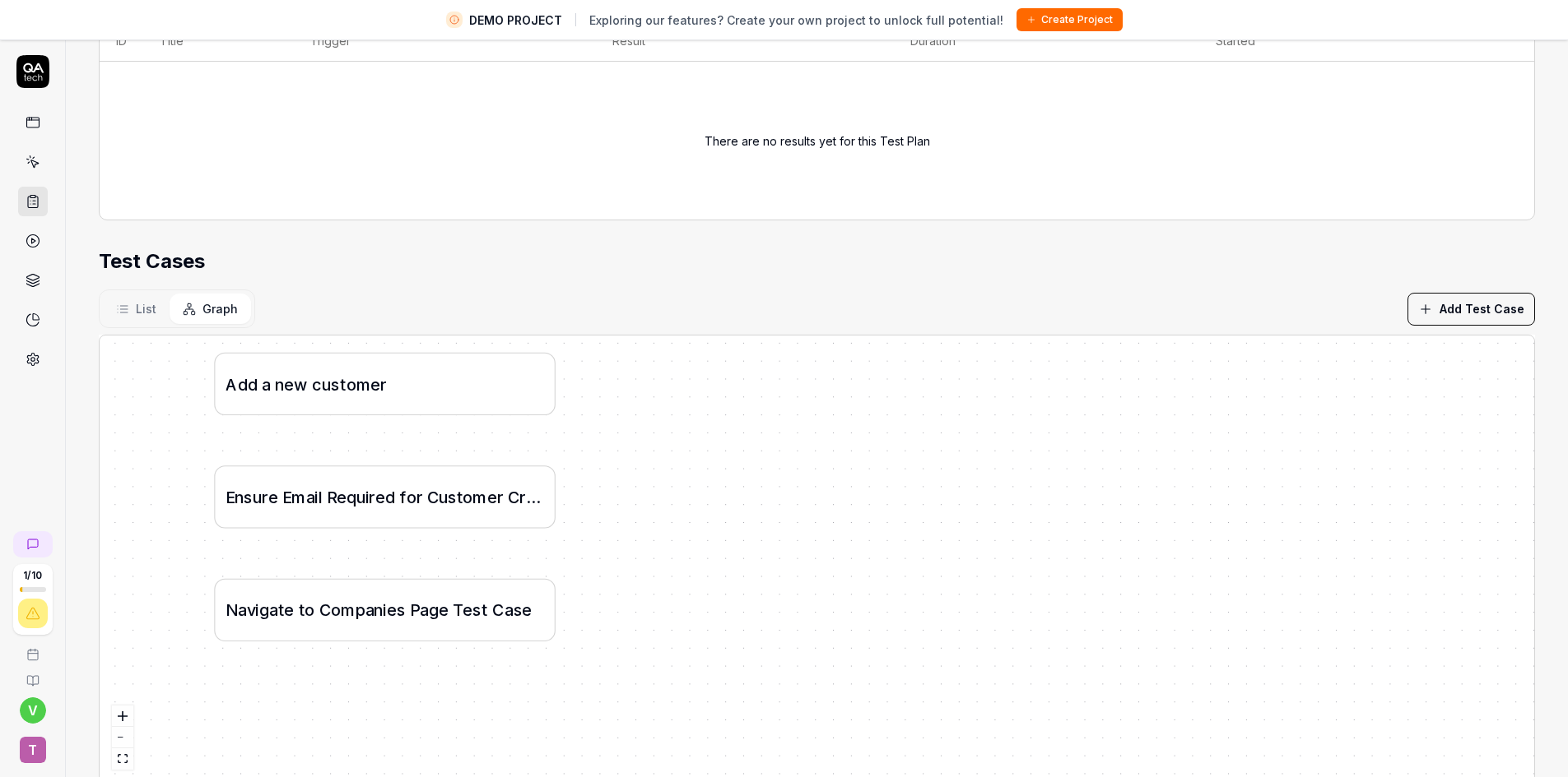
click at [537, 266] on div "Test Cases" at bounding box center [817, 261] width 1436 height 29
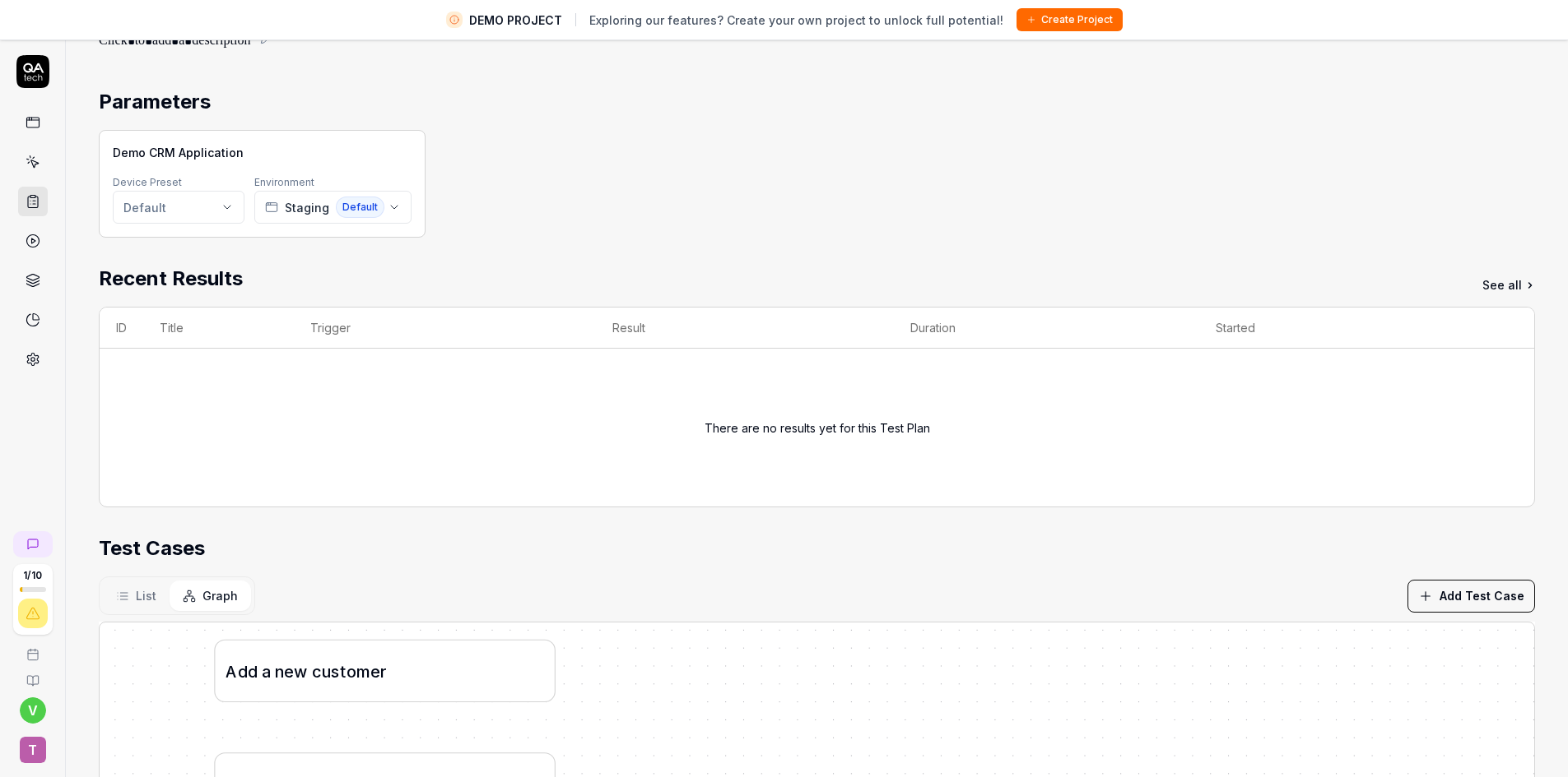
scroll to position [64, 0]
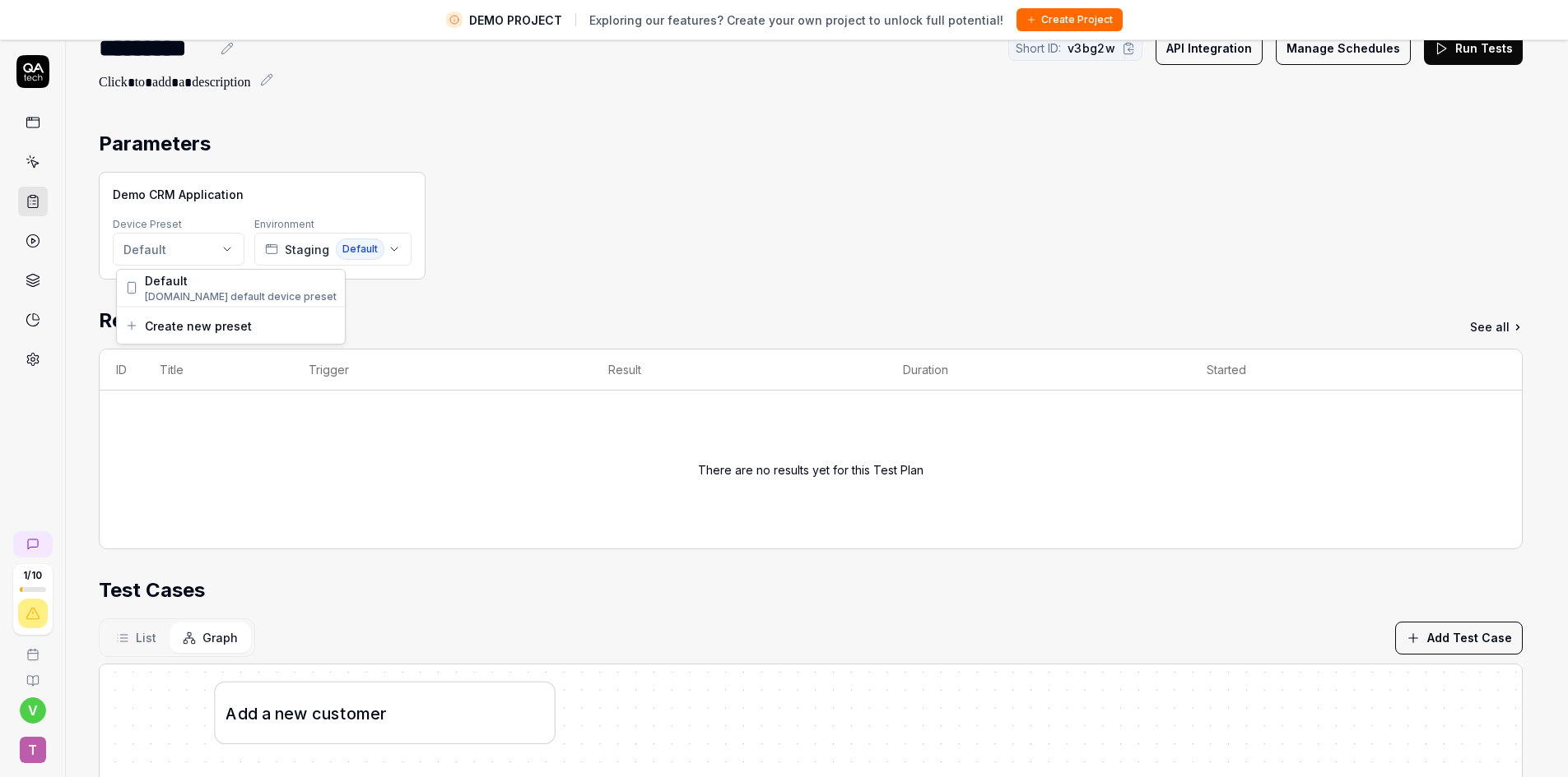
click at [206, 255] on html "DEMO PROJECT Exploring our features? Create your own project to unlock full pot…" at bounding box center [784, 408] width 1568 height 816
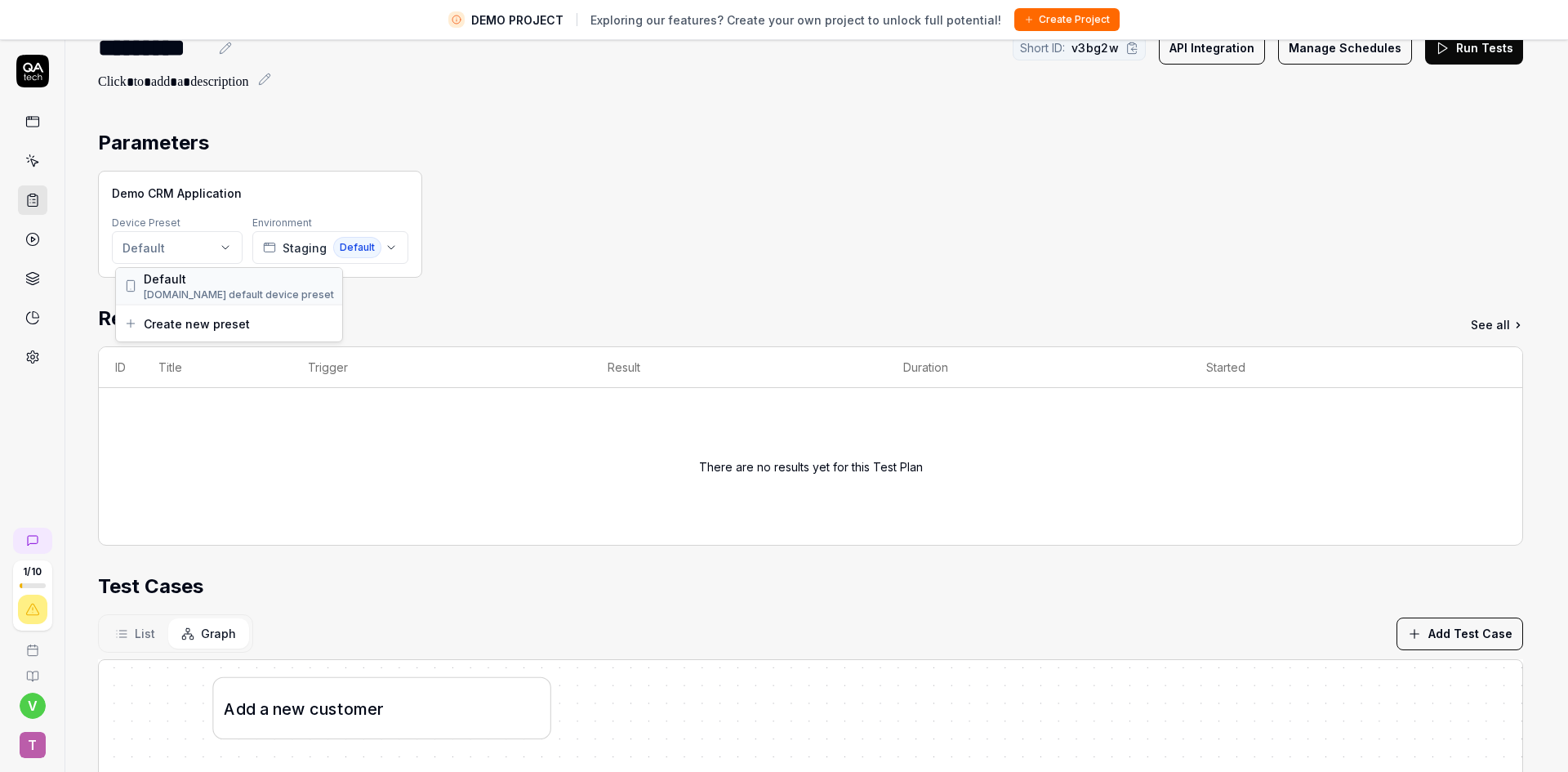
click at [283, 294] on span "[DOMAIN_NAME] default device preset" at bounding box center [239, 295] width 191 height 15
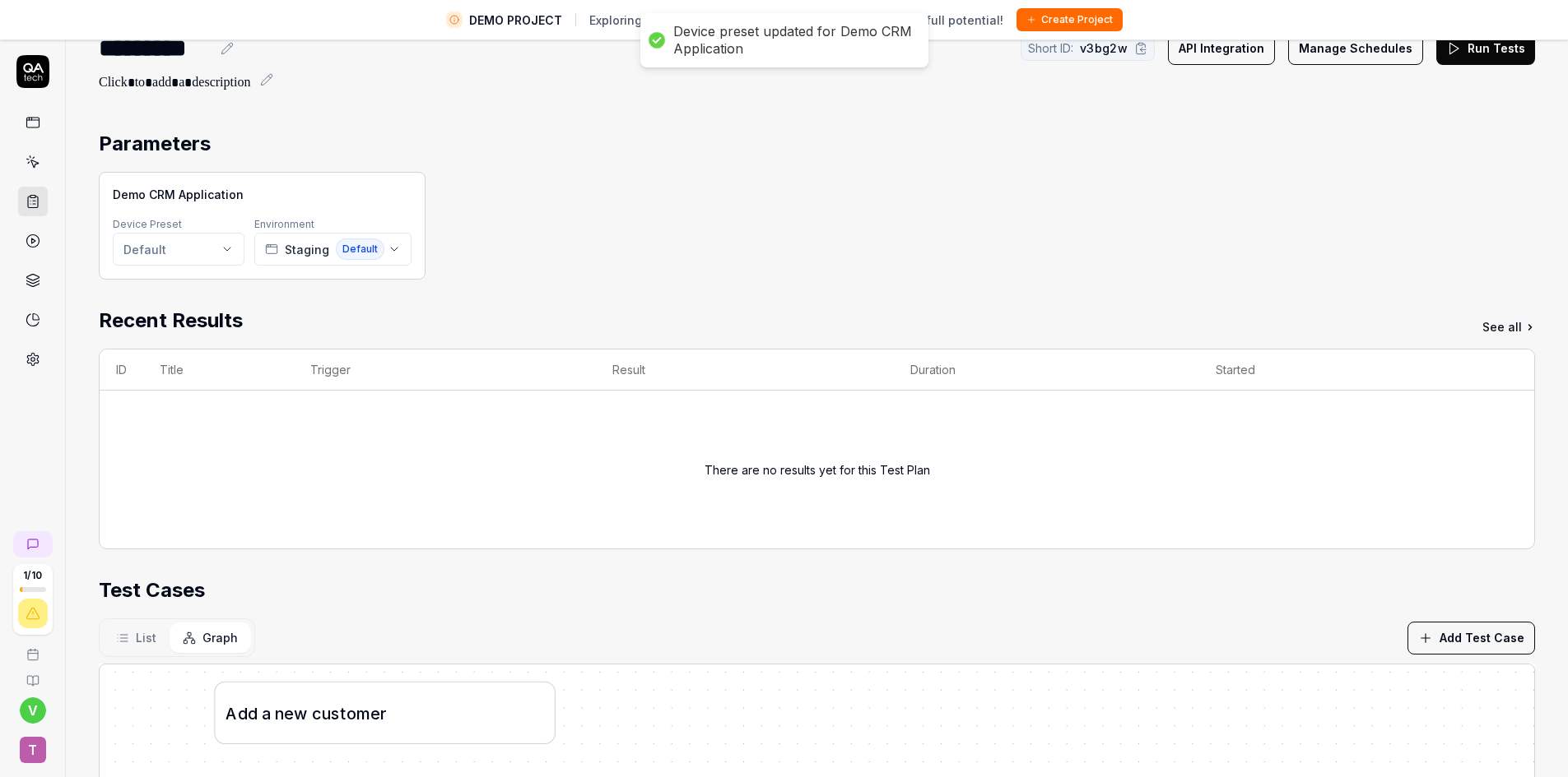
click at [204, 247] on html "DEMO PROJECT Exploring our features? Create your own project to unlock full pot…" at bounding box center [784, 408] width 1568 height 816
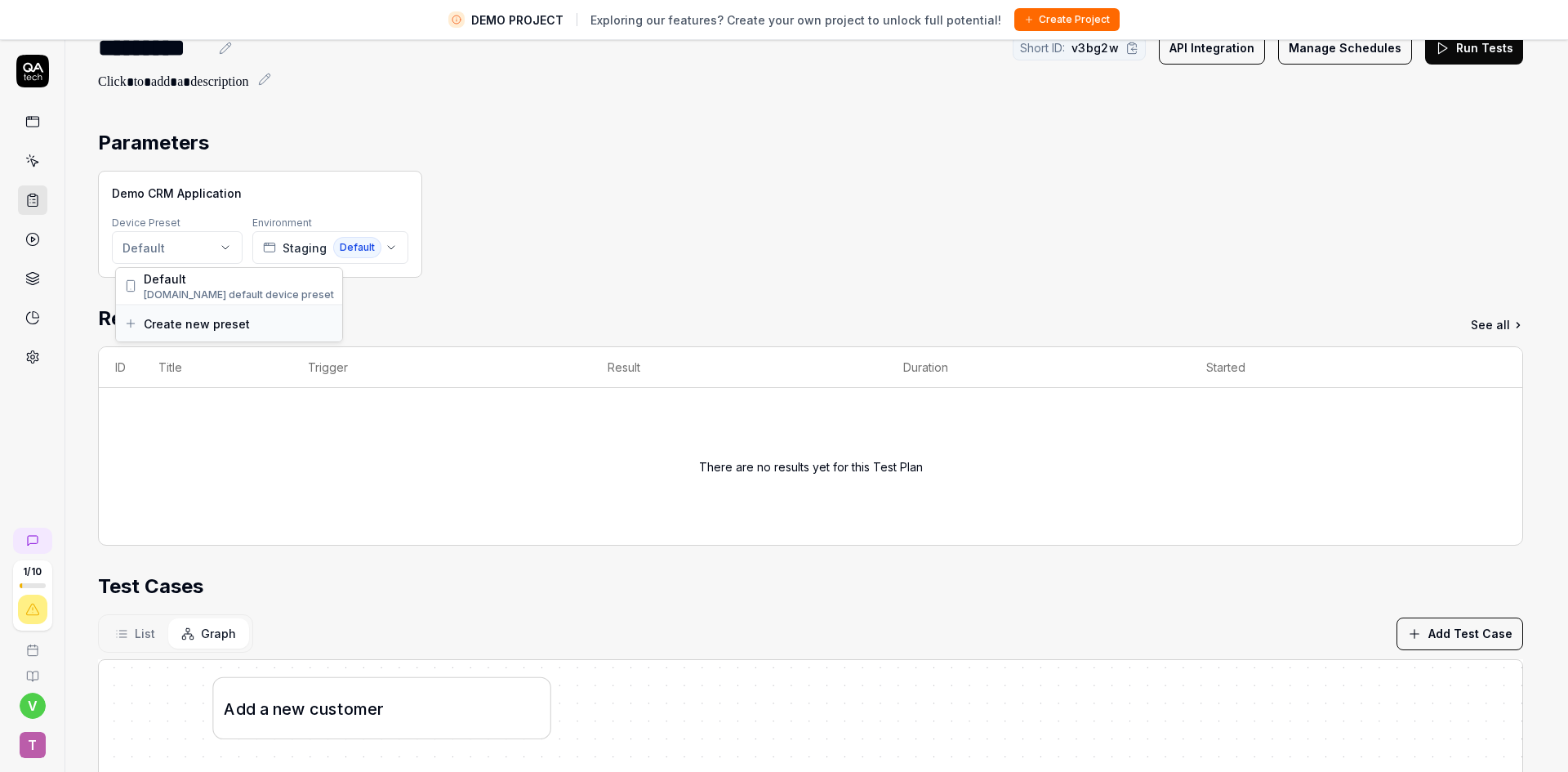
click at [195, 325] on span "Create new preset" at bounding box center [196, 323] width 106 height 17
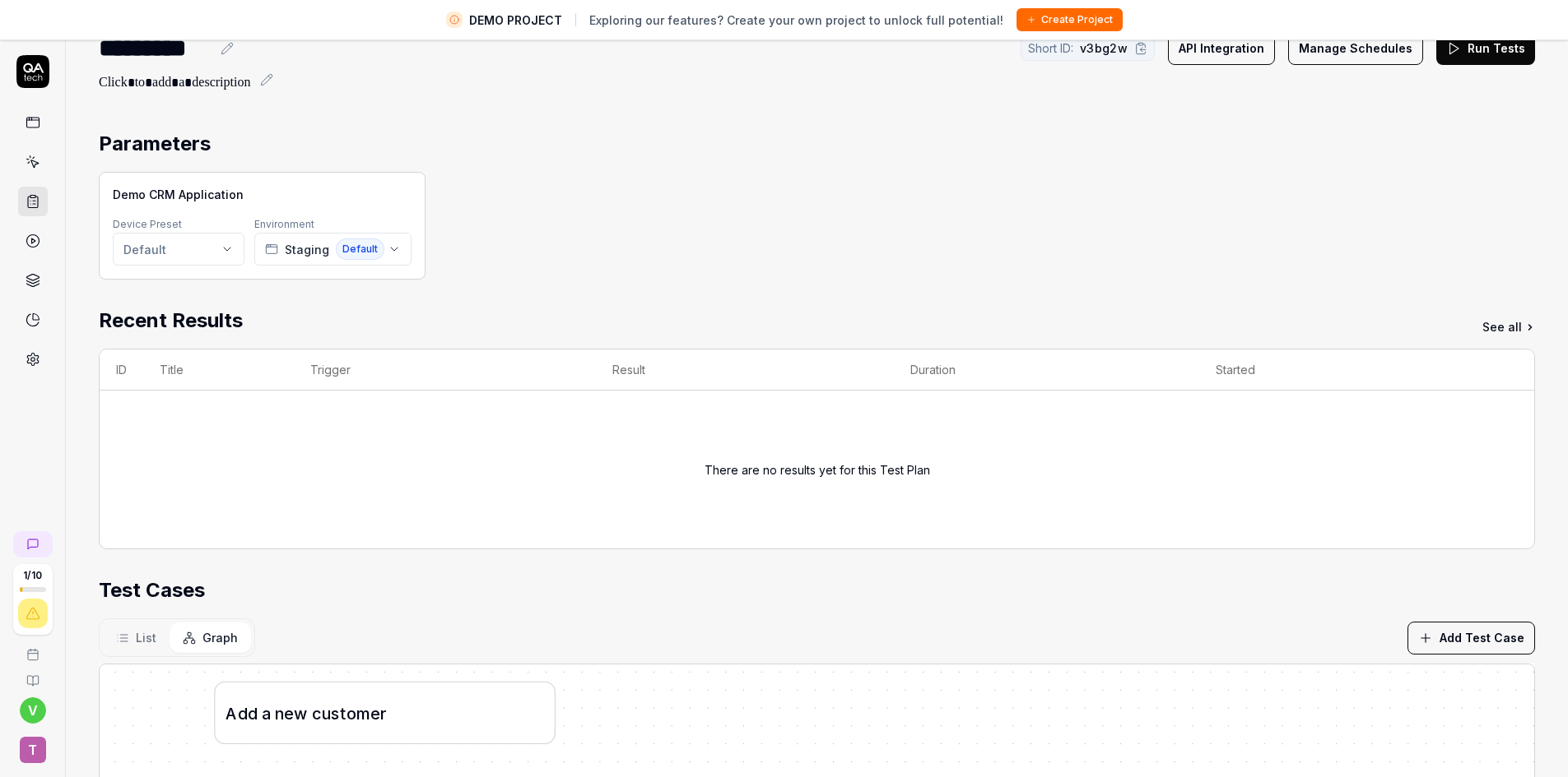
scroll to position [0, 0]
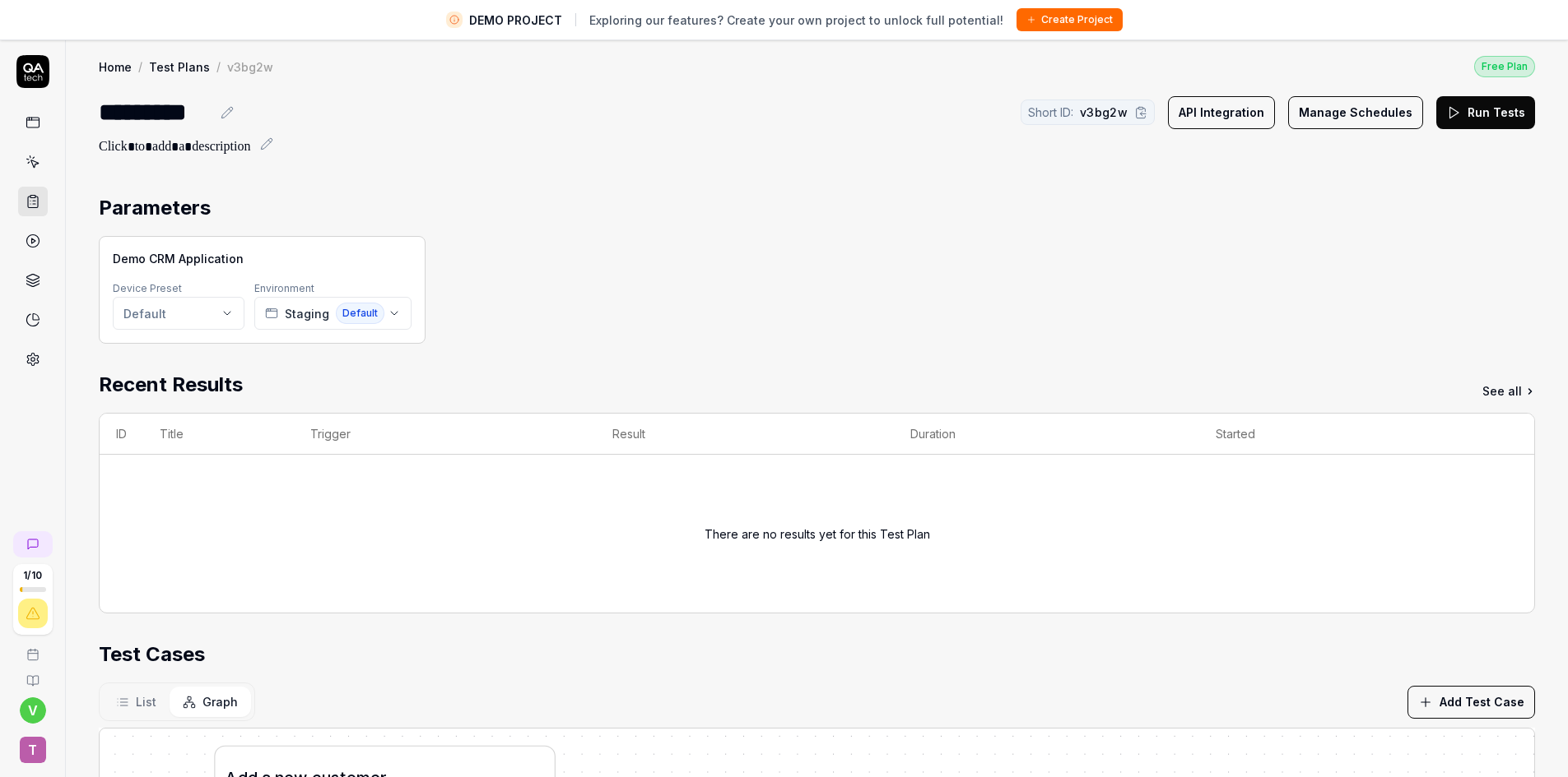
click at [1288, 114] on button "Manage Schedules" at bounding box center [1356, 112] width 135 height 33
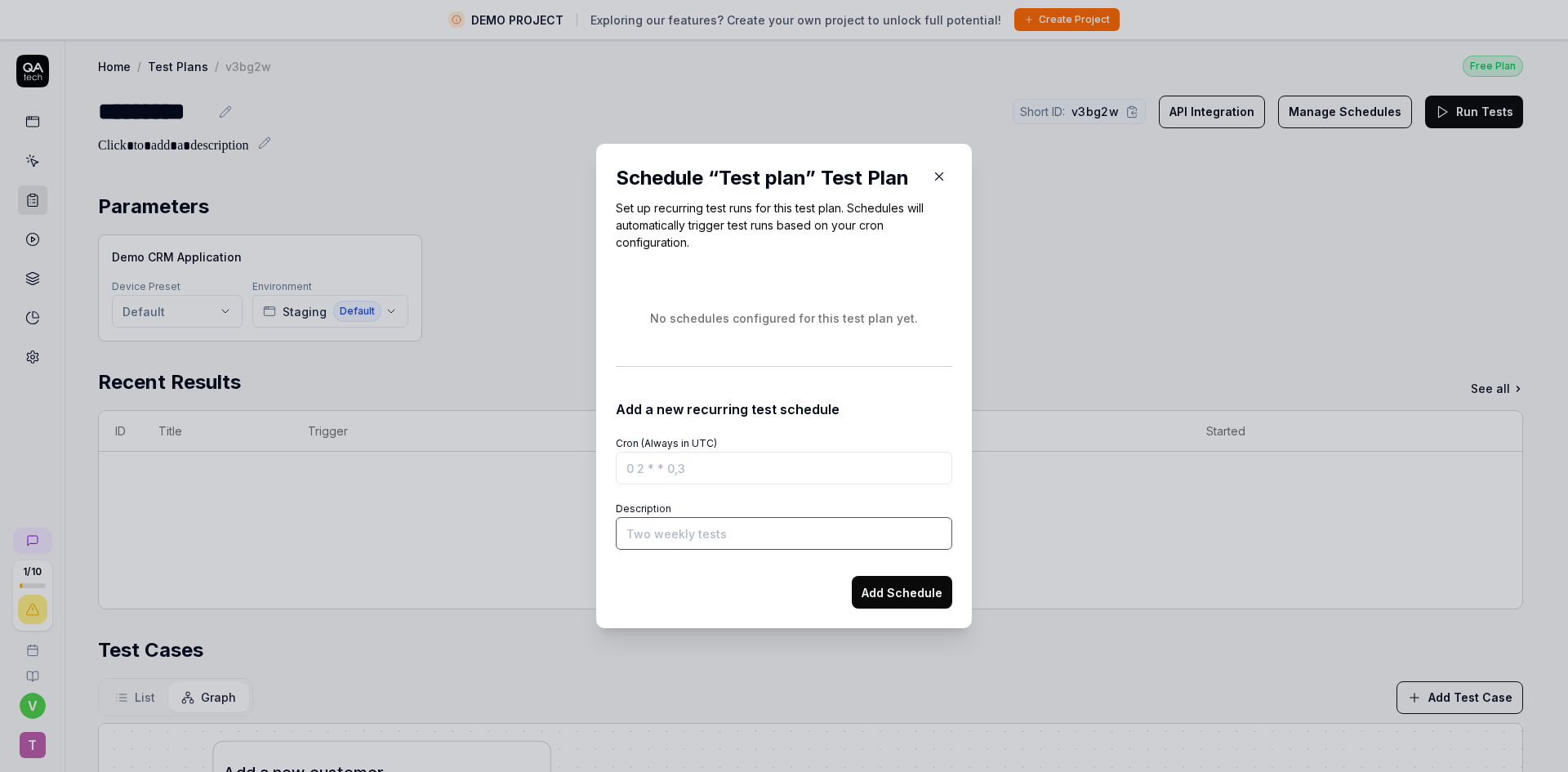
click at [687, 543] on input "Description" at bounding box center [784, 533] width 336 height 32
click at [923, 188] on h2 "Schedule “ Test plan ” Test Plan" at bounding box center [784, 177] width 336 height 29
click at [927, 182] on button "button" at bounding box center [940, 177] width 27 height 27
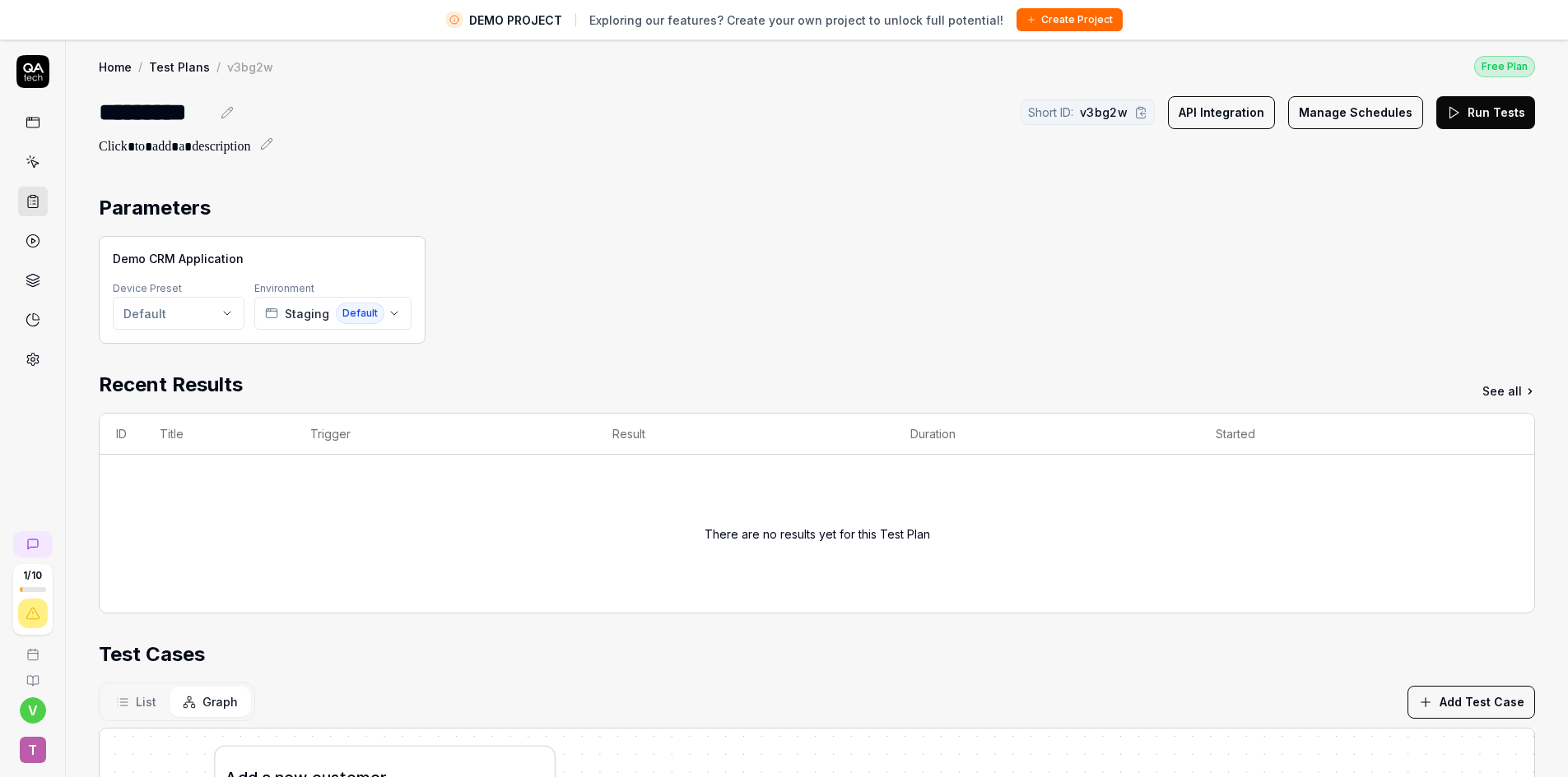
click at [1436, 699] on button "Add Test Case" at bounding box center [1470, 702] width 128 height 33
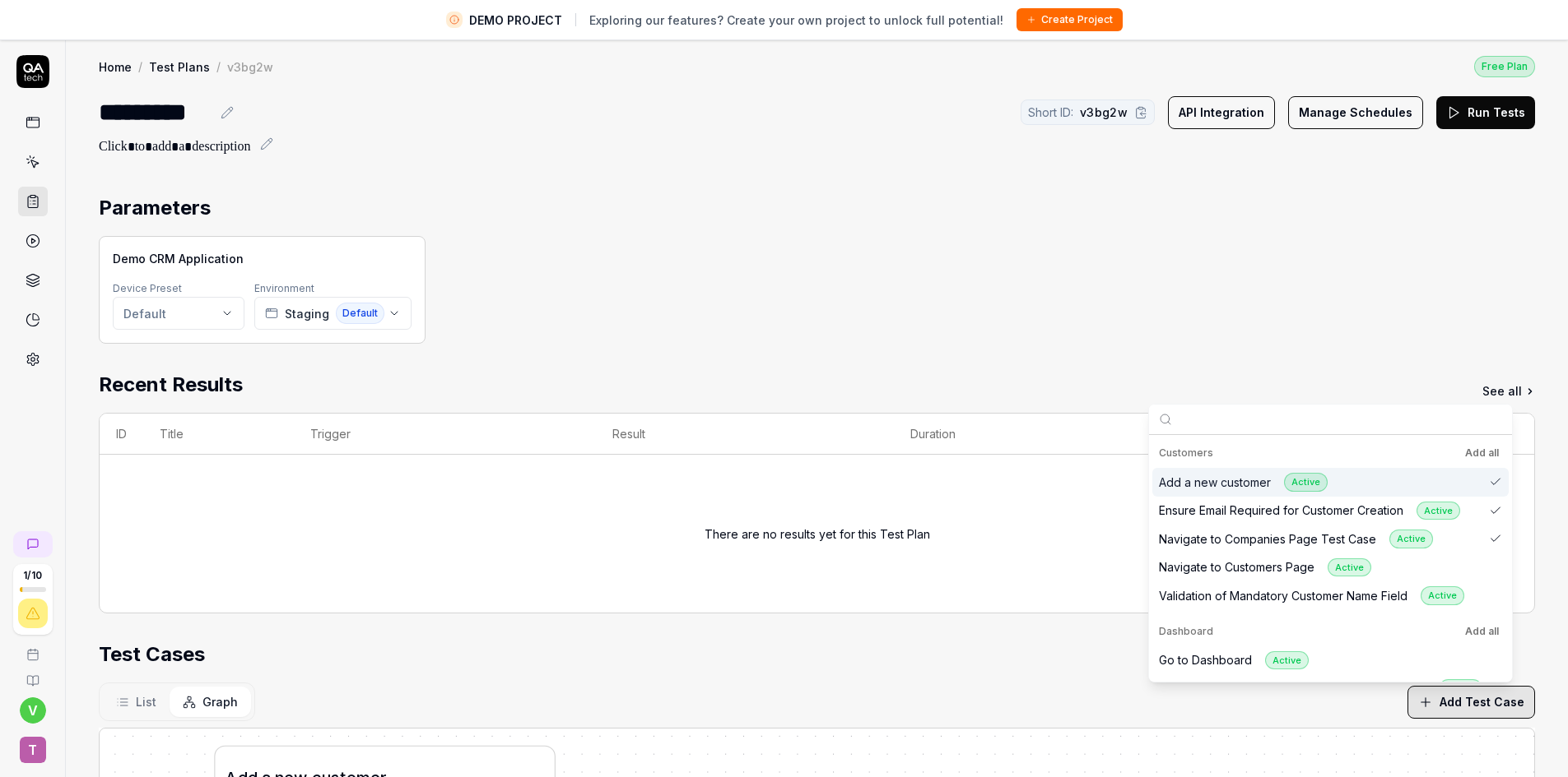
click at [1263, 477] on div "Add a new customer Active" at bounding box center [1243, 482] width 169 height 19
click at [1261, 502] on div "Ensure Email Required for Customer Creation Active" at bounding box center [1309, 511] width 301 height 19
click at [1260, 529] on div "Navigate to Companies Page Test Case Active" at bounding box center [1330, 539] width 357 height 28
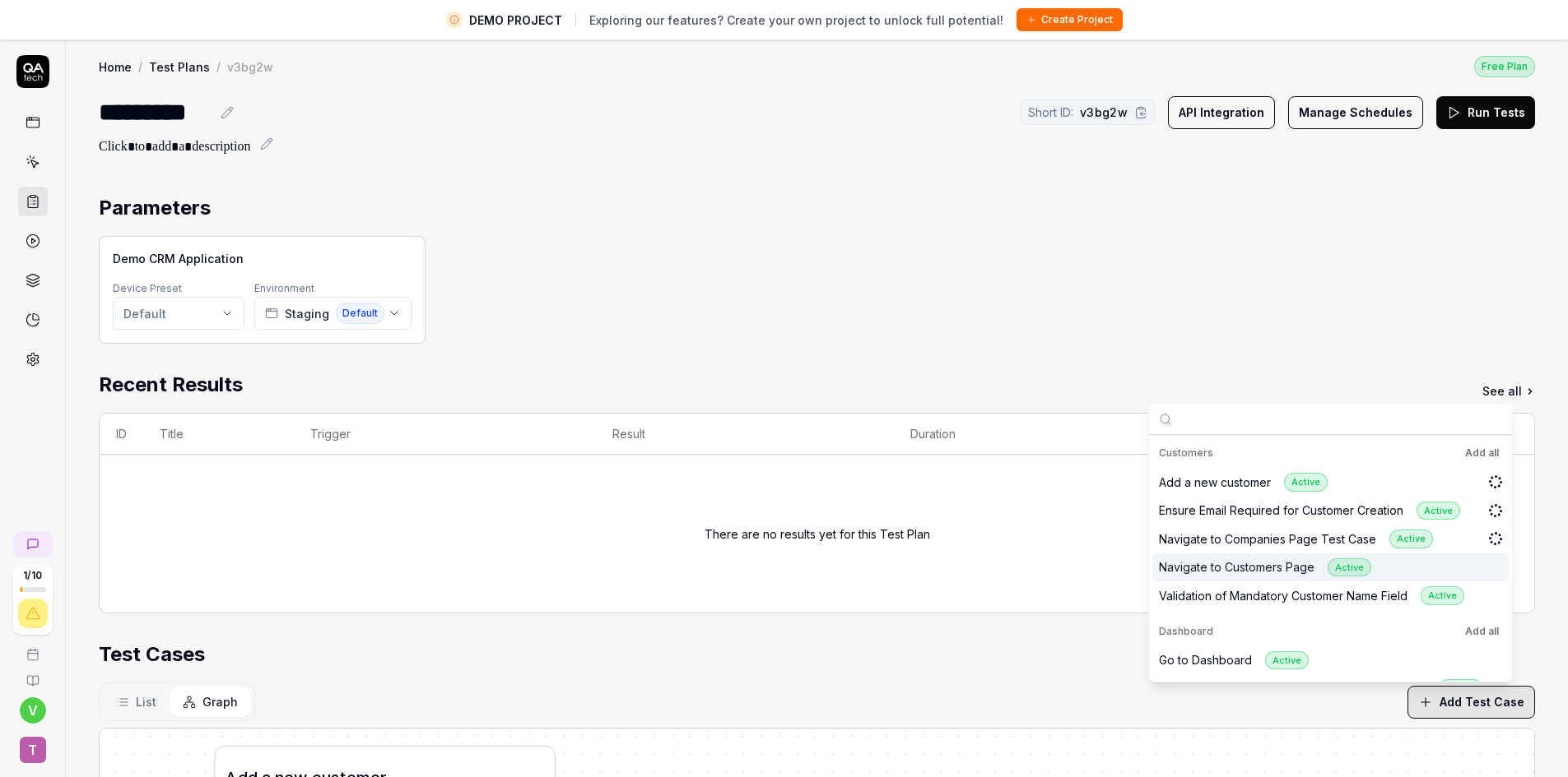
click at [1258, 563] on div "Navigate to Customers Page Active" at bounding box center [1265, 568] width 212 height 19
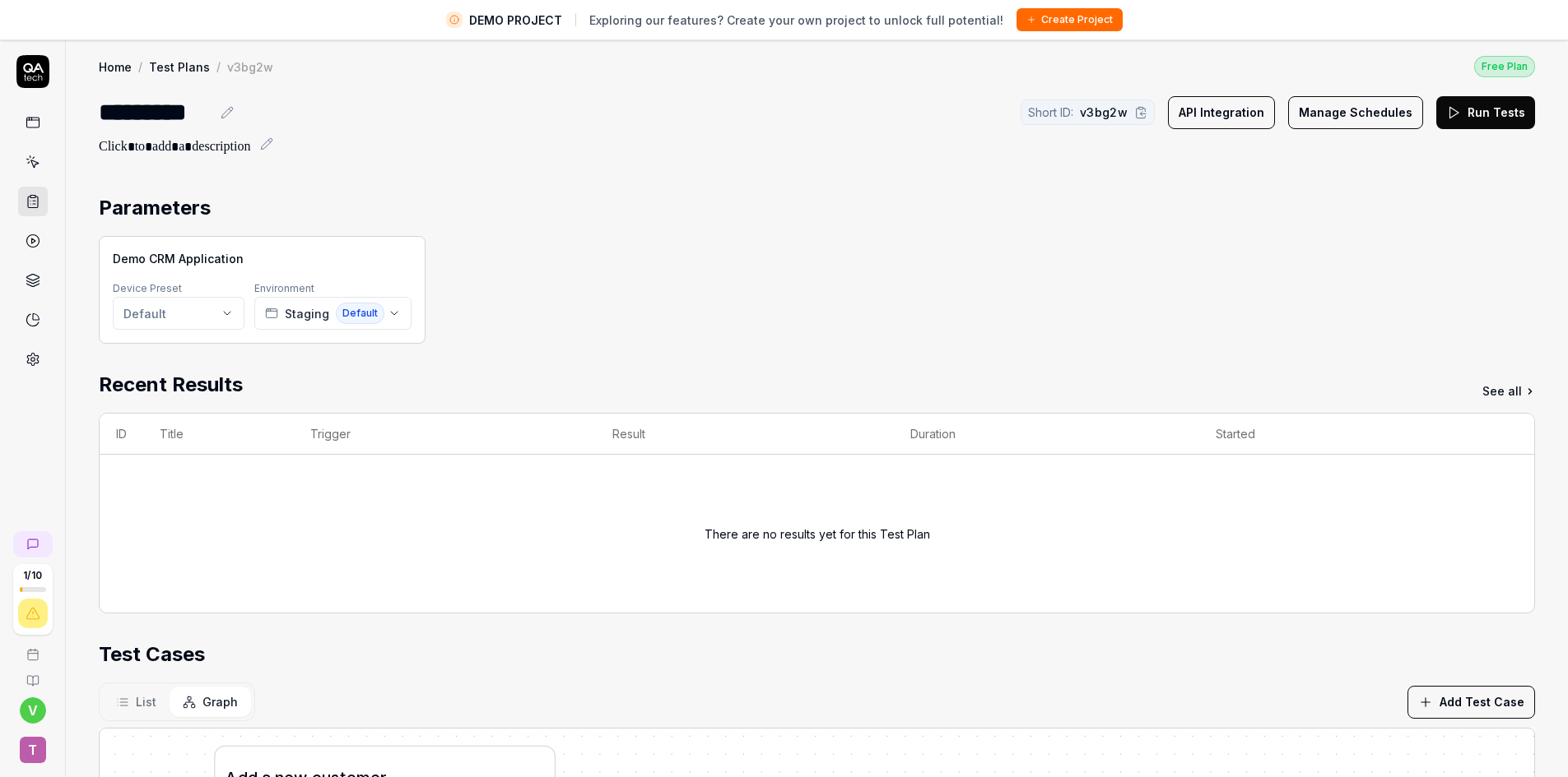
click at [1196, 337] on div "Demo CRM Application Device Preset Default Environment Staging Default" at bounding box center [817, 290] width 1436 height 108
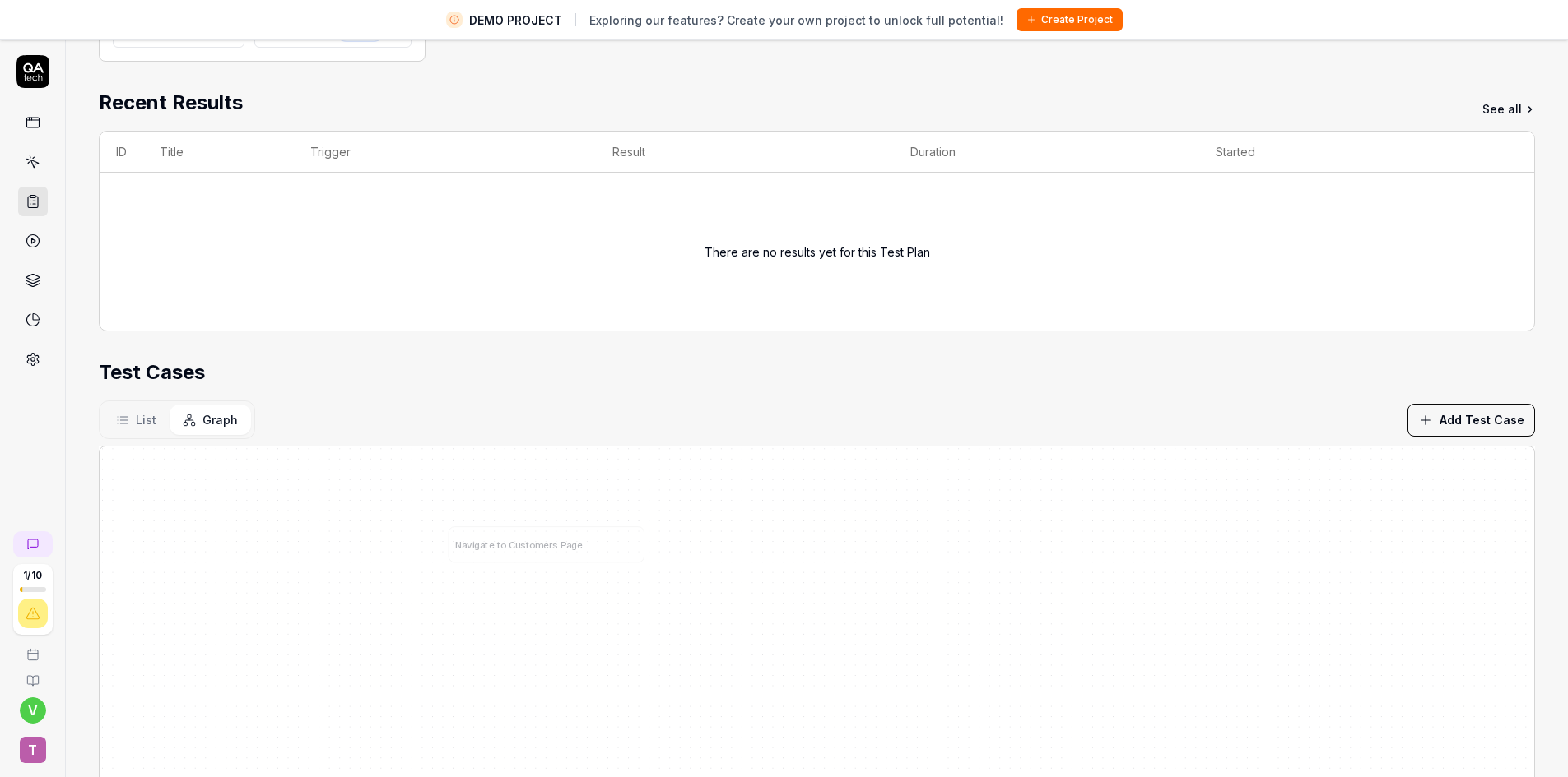
scroll to position [311, 0]
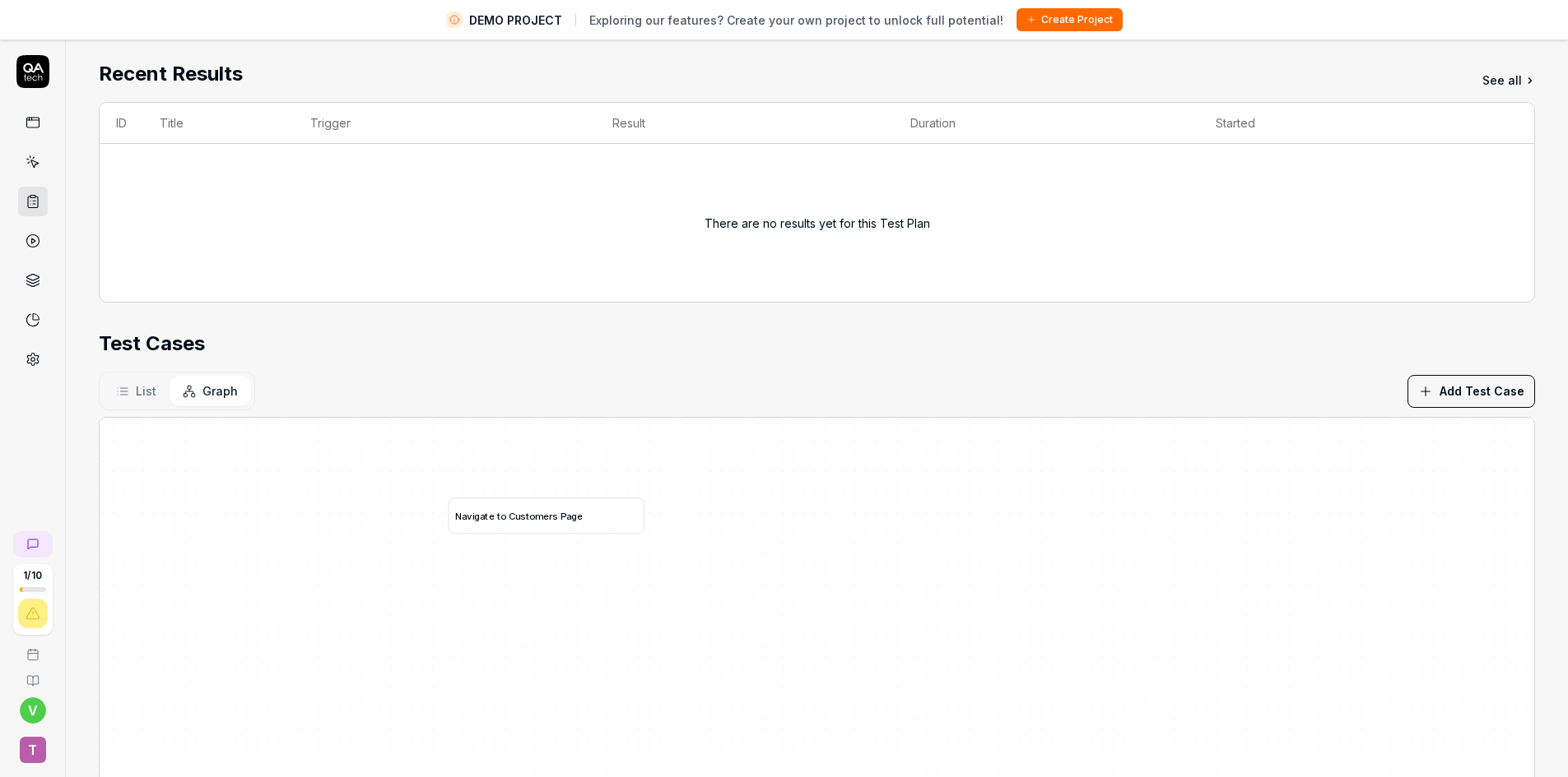
click at [1449, 383] on button "Add Test Case" at bounding box center [1470, 391] width 128 height 33
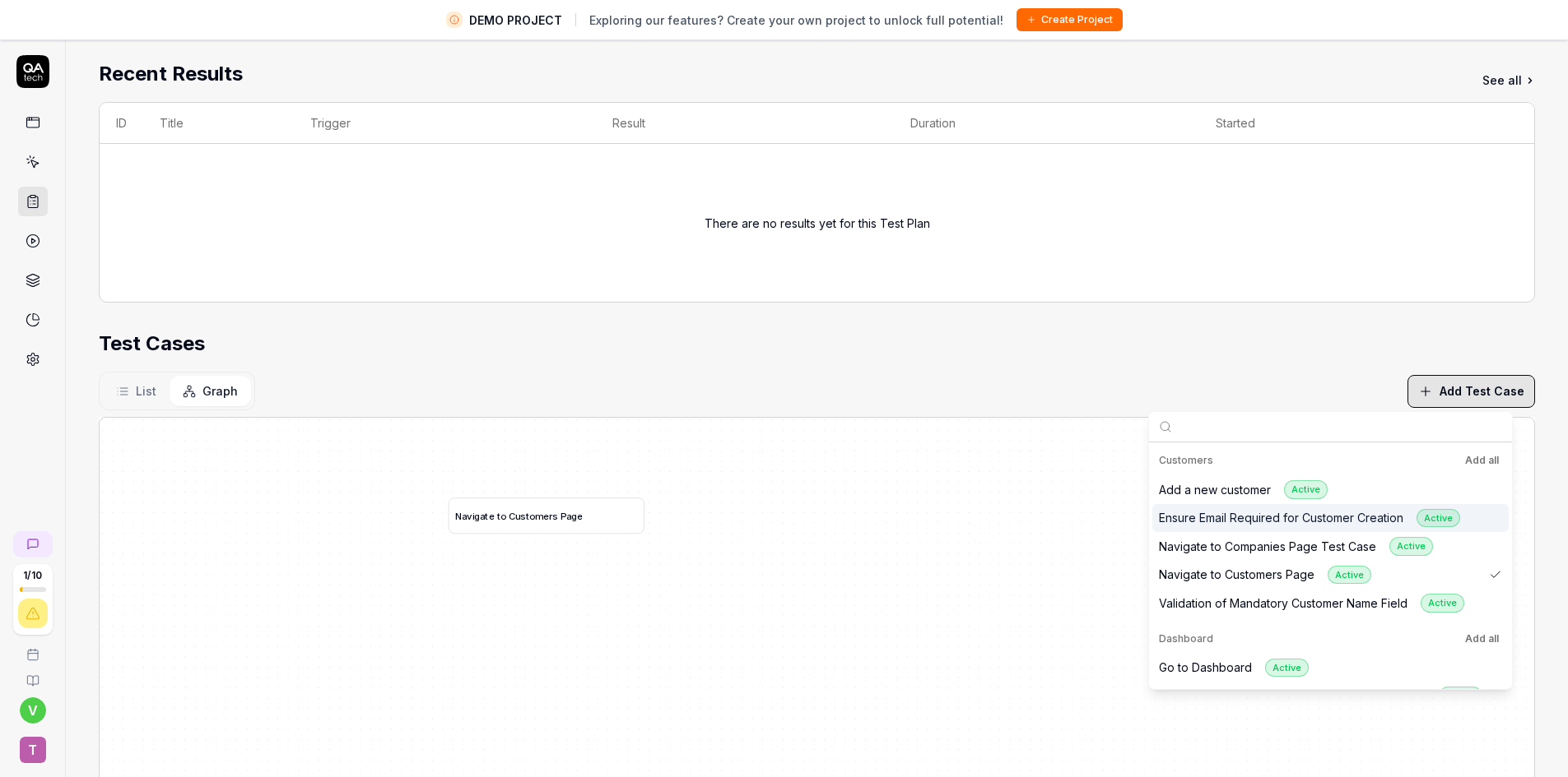
click at [1279, 516] on div "Ensure Email Required for Customer Creation Active" at bounding box center [1309, 518] width 301 height 19
click at [1263, 537] on div "Navigate to Companies Page Test Case Active" at bounding box center [1296, 547] width 274 height 19
click at [1295, 606] on div "Validation of Mandatory Customer Name Field Active" at bounding box center [1312, 603] width 306 height 19
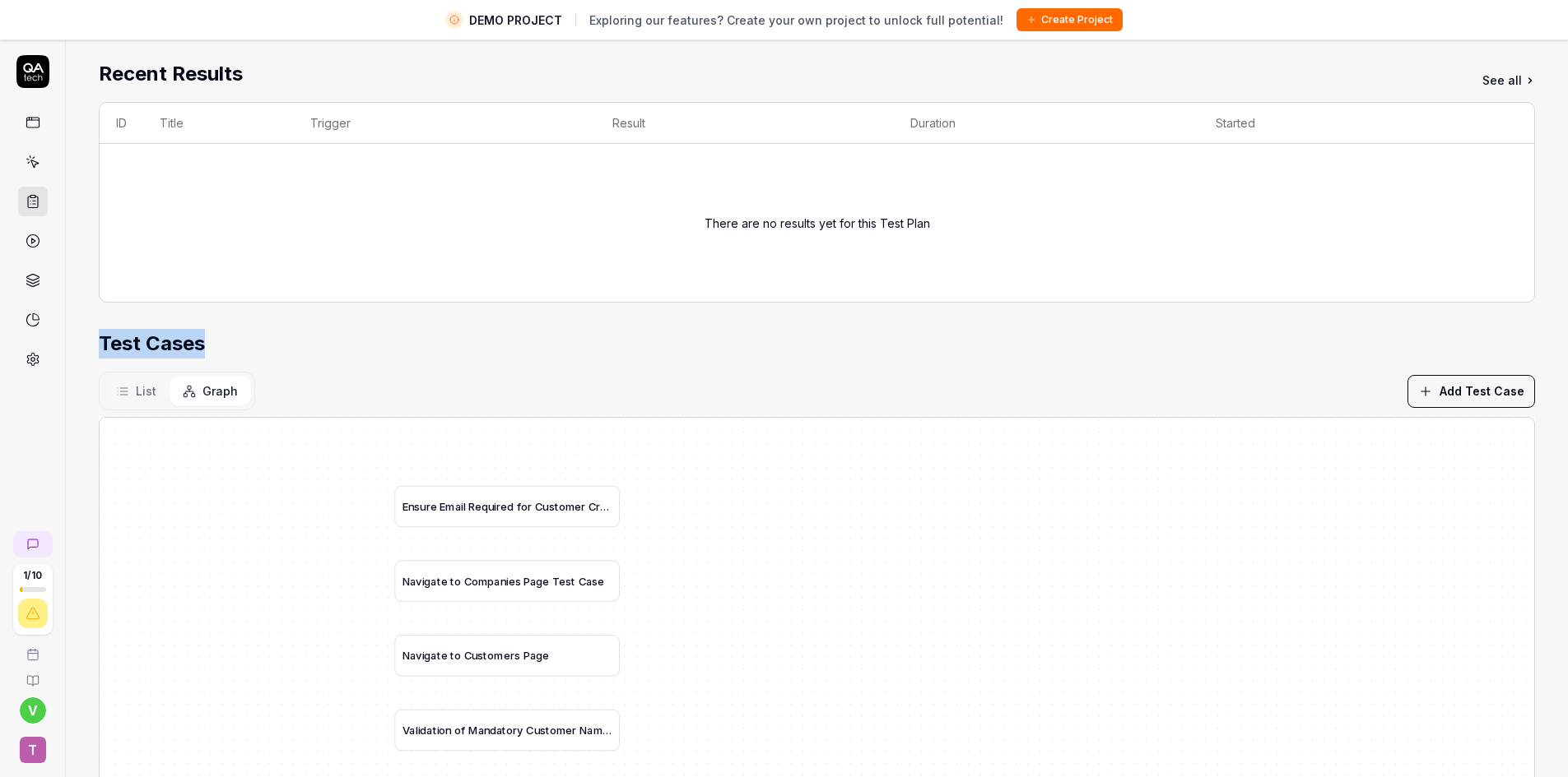
drag, startPoint x: 1094, startPoint y: 341, endPoint x: 1093, endPoint y: 299, distance: 42.0
click at [1093, 299] on div "Parameters Demo CRM Application Device Preset Default Environment Staging Defau…" at bounding box center [817, 374] width 1436 height 983
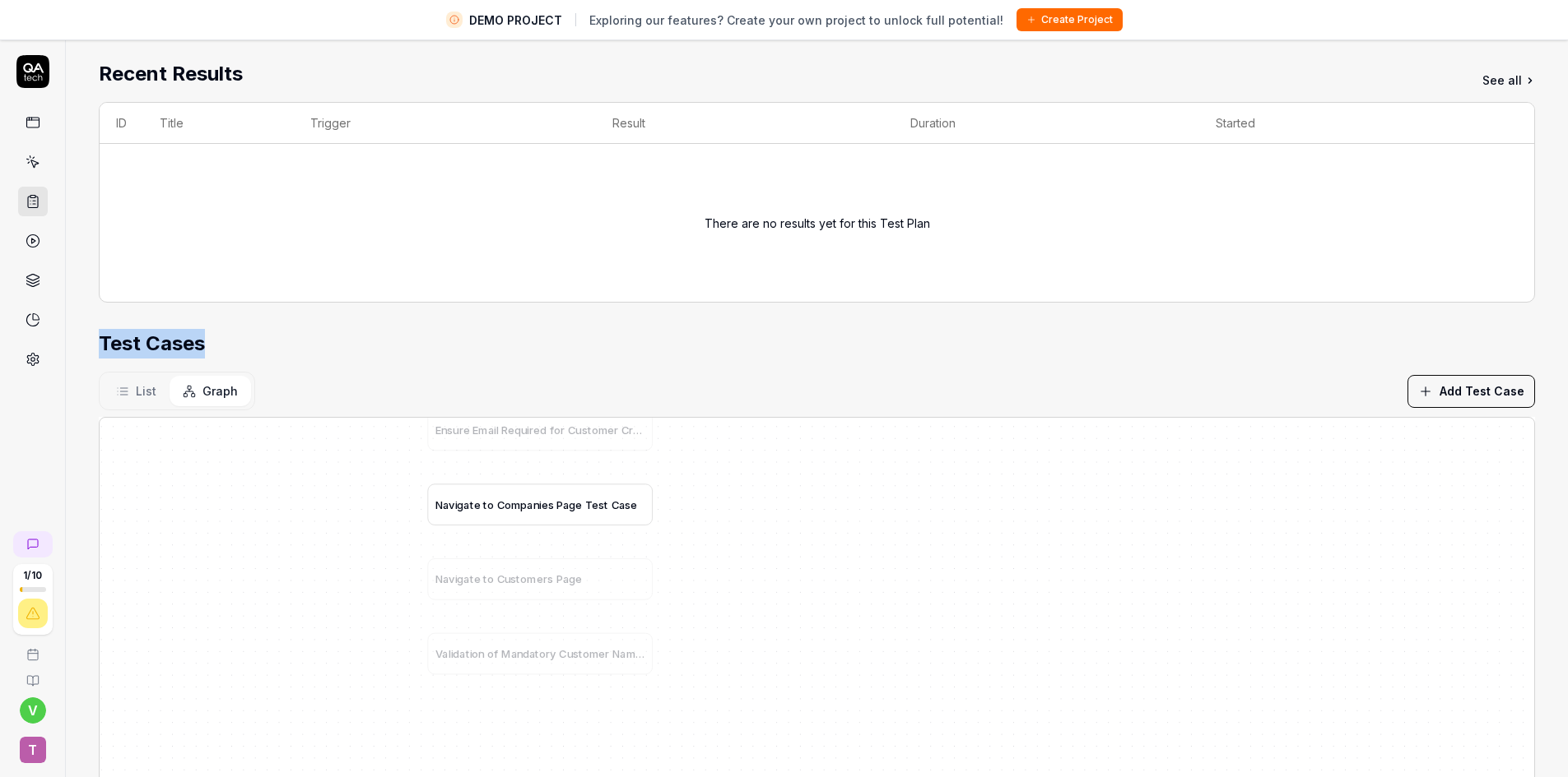
drag, startPoint x: 490, startPoint y: 588, endPoint x: 524, endPoint y: 507, distance: 87.8
click at [524, 507] on span "p" at bounding box center [524, 504] width 7 height 13
click at [125, 382] on button "List" at bounding box center [136, 391] width 67 height 30
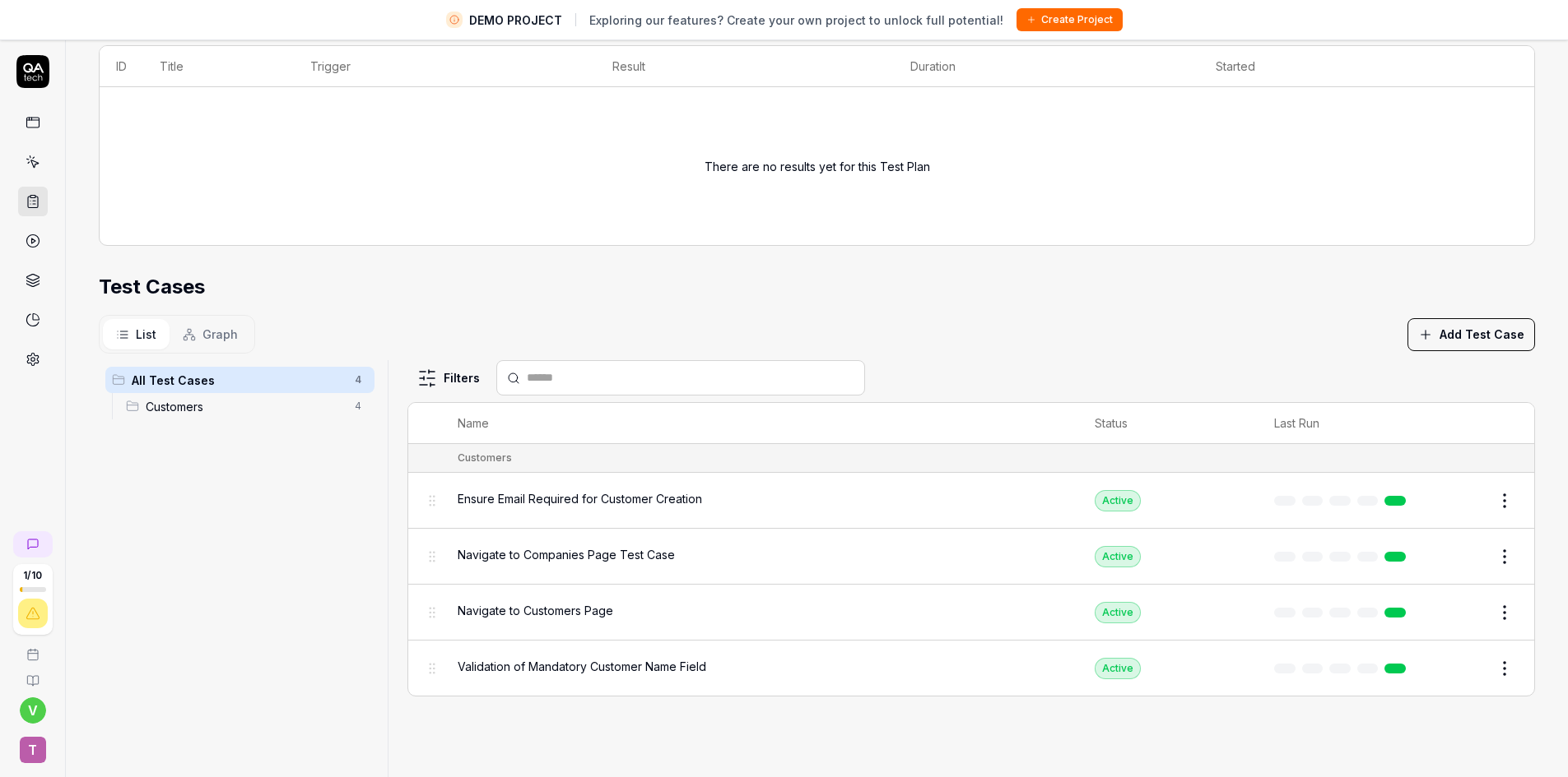
scroll to position [393, 0]
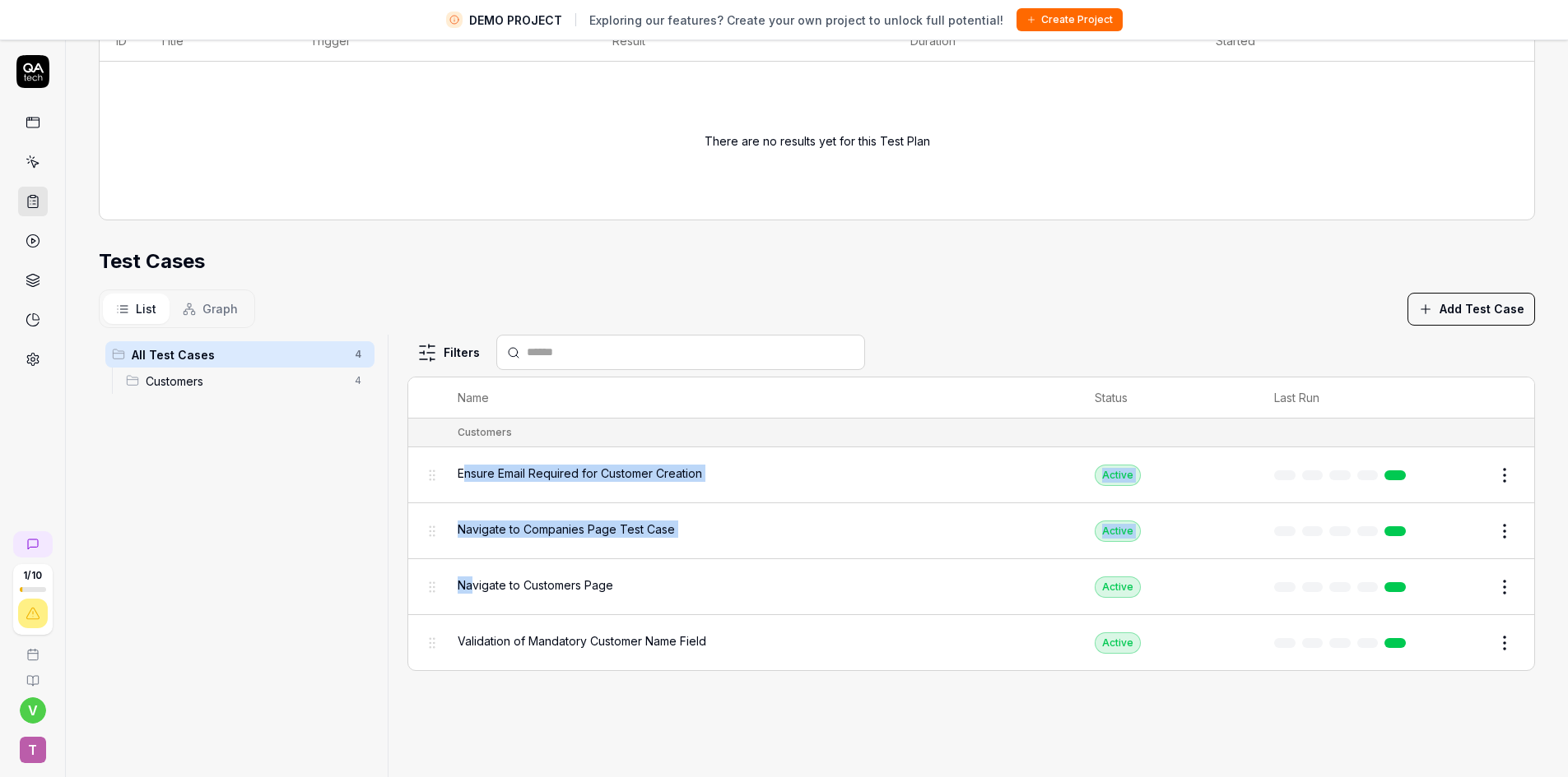
drag, startPoint x: 461, startPoint y: 478, endPoint x: 468, endPoint y: 569, distance: 91.3
click at [468, 569] on tbody "Customers Ensure Email Required for Customer Creation Active Edit Navigate to C…" at bounding box center [971, 545] width 1125 height 252
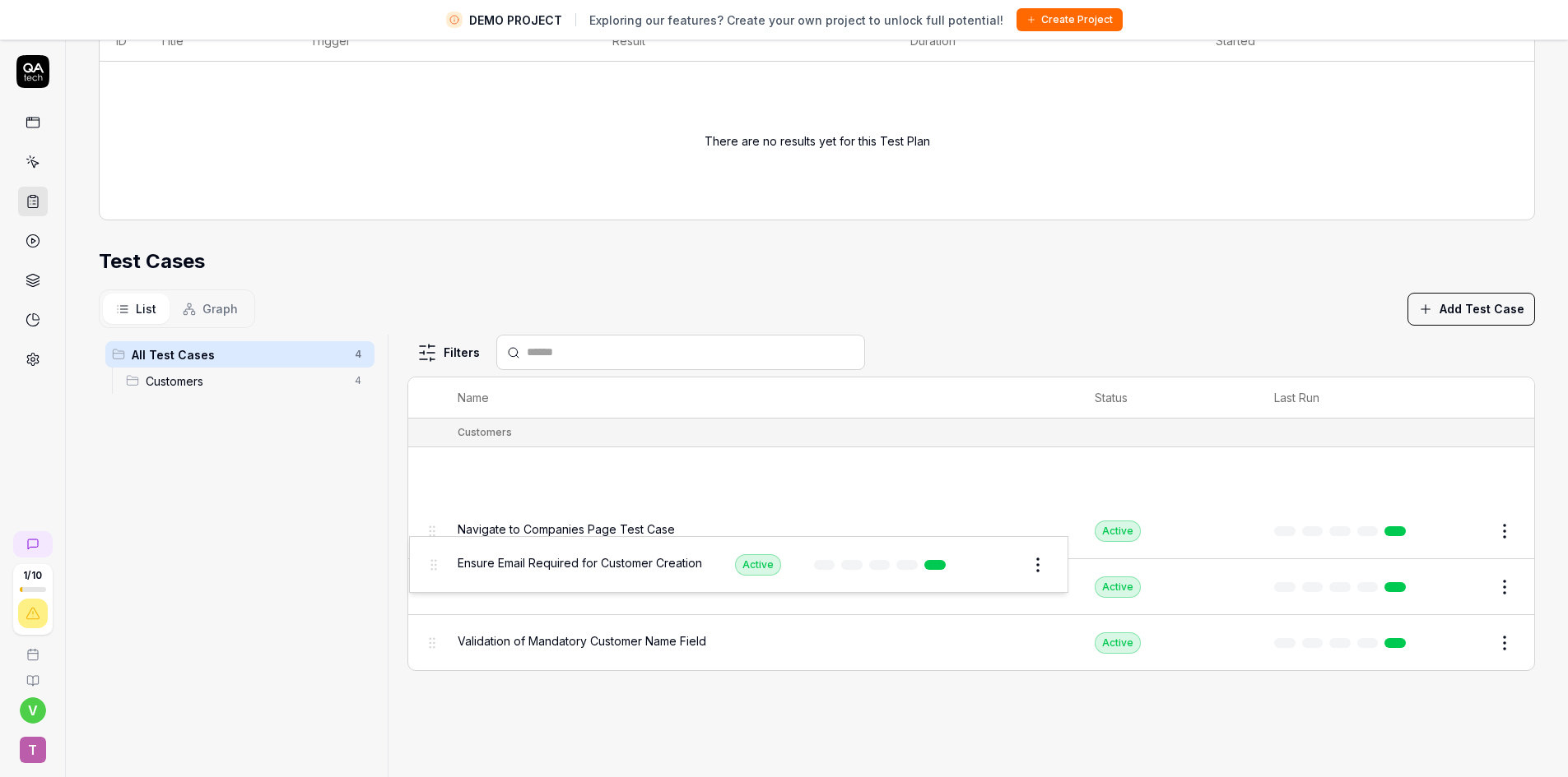
drag, startPoint x: 424, startPoint y: 471, endPoint x: 427, endPoint y: 560, distance: 89.1
click at [427, 560] on body "DEMO PROJECT Exploring our features? Create your own project to unlock full pot…" at bounding box center [784, 408] width 1568 height 816
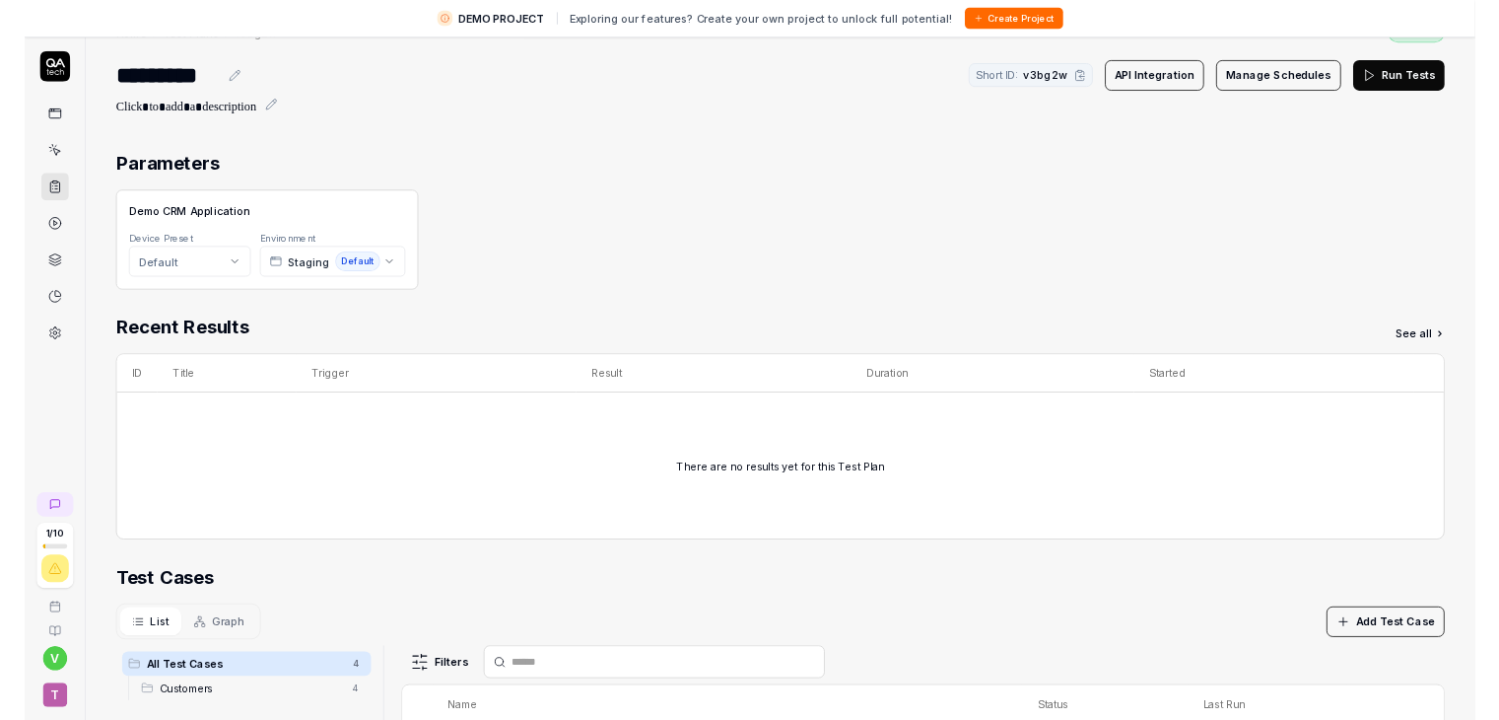
scroll to position [0, 0]
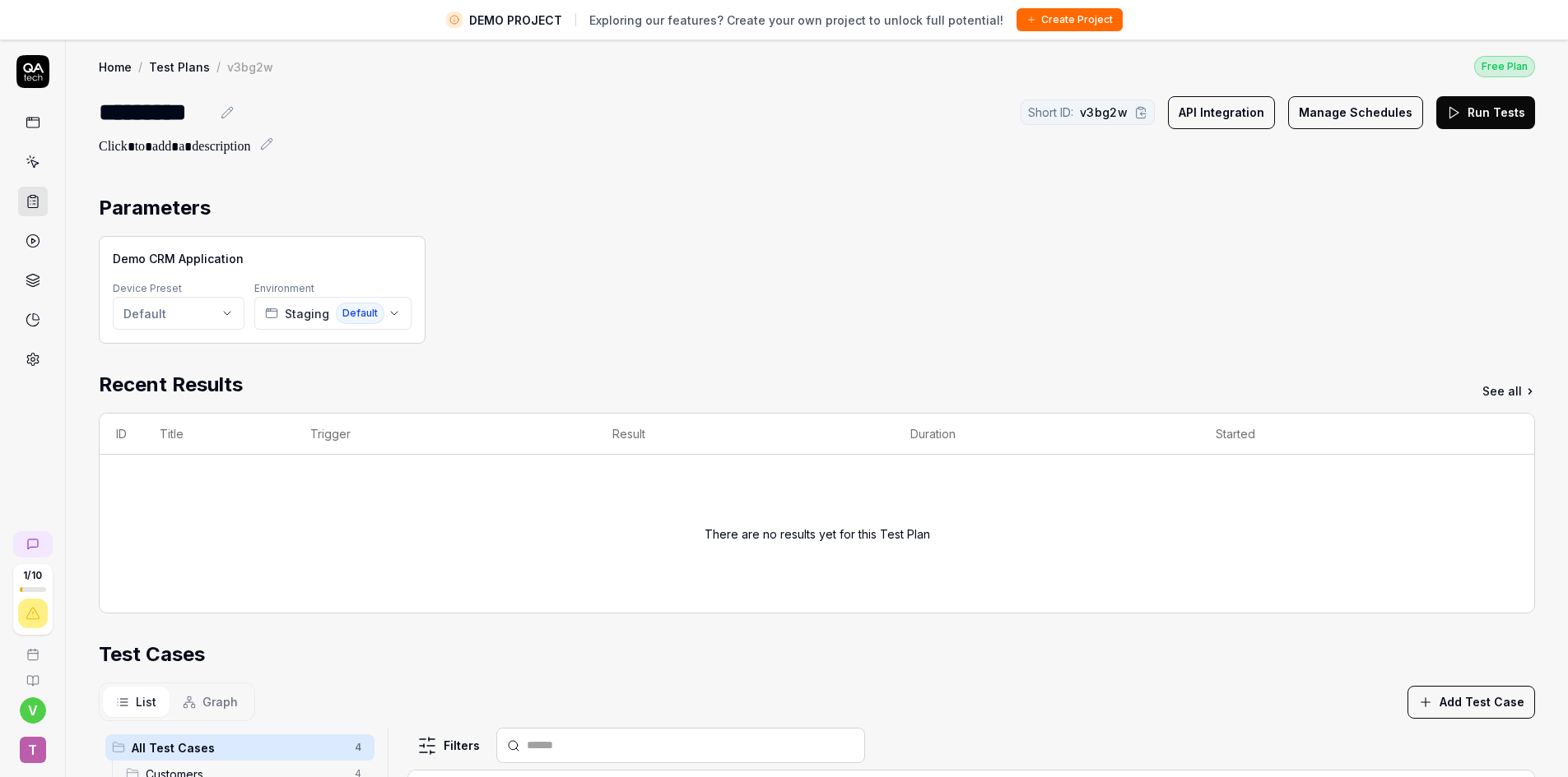
click at [1320, 116] on button "Manage Schedules" at bounding box center [1356, 112] width 135 height 33
click at [391, 320] on button "Staging Default" at bounding box center [333, 313] width 157 height 33
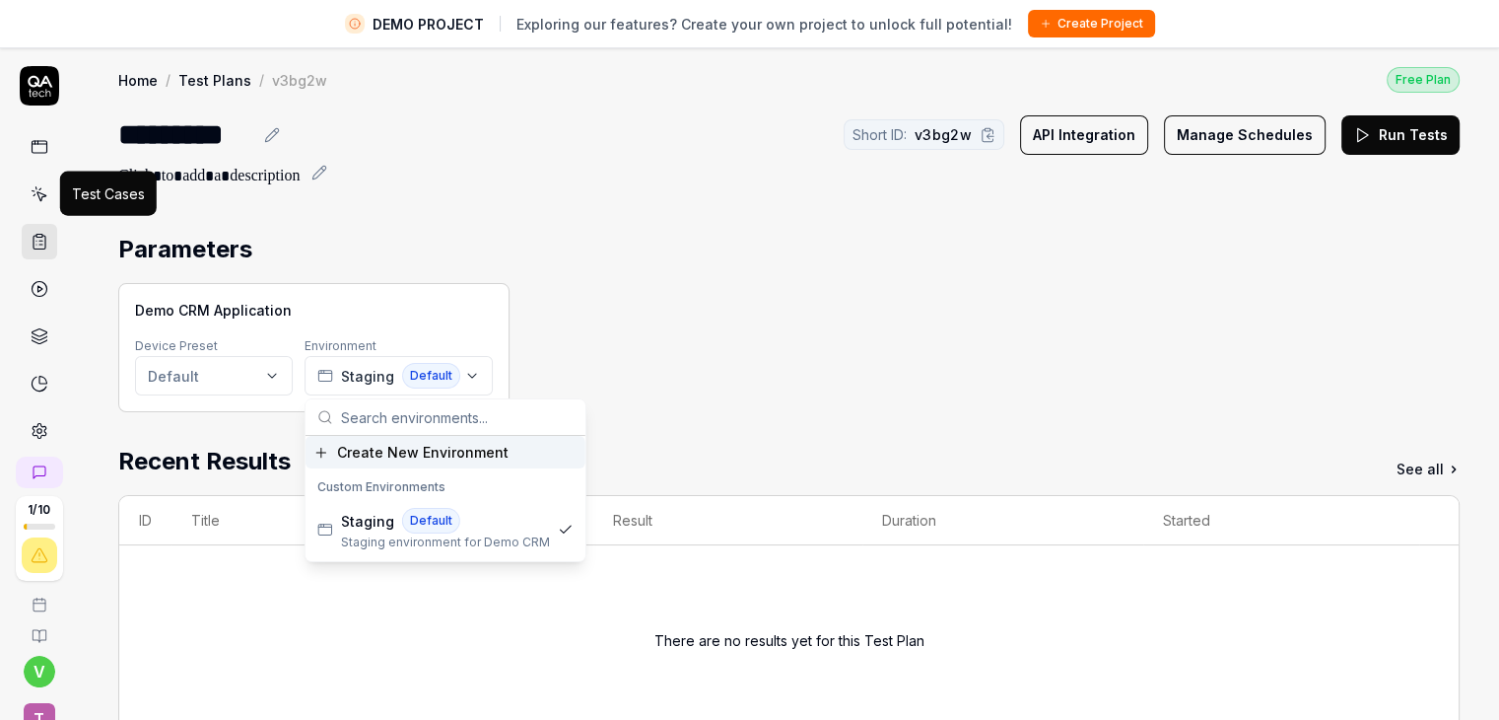
click at [33, 186] on icon at bounding box center [40, 194] width 18 height 18
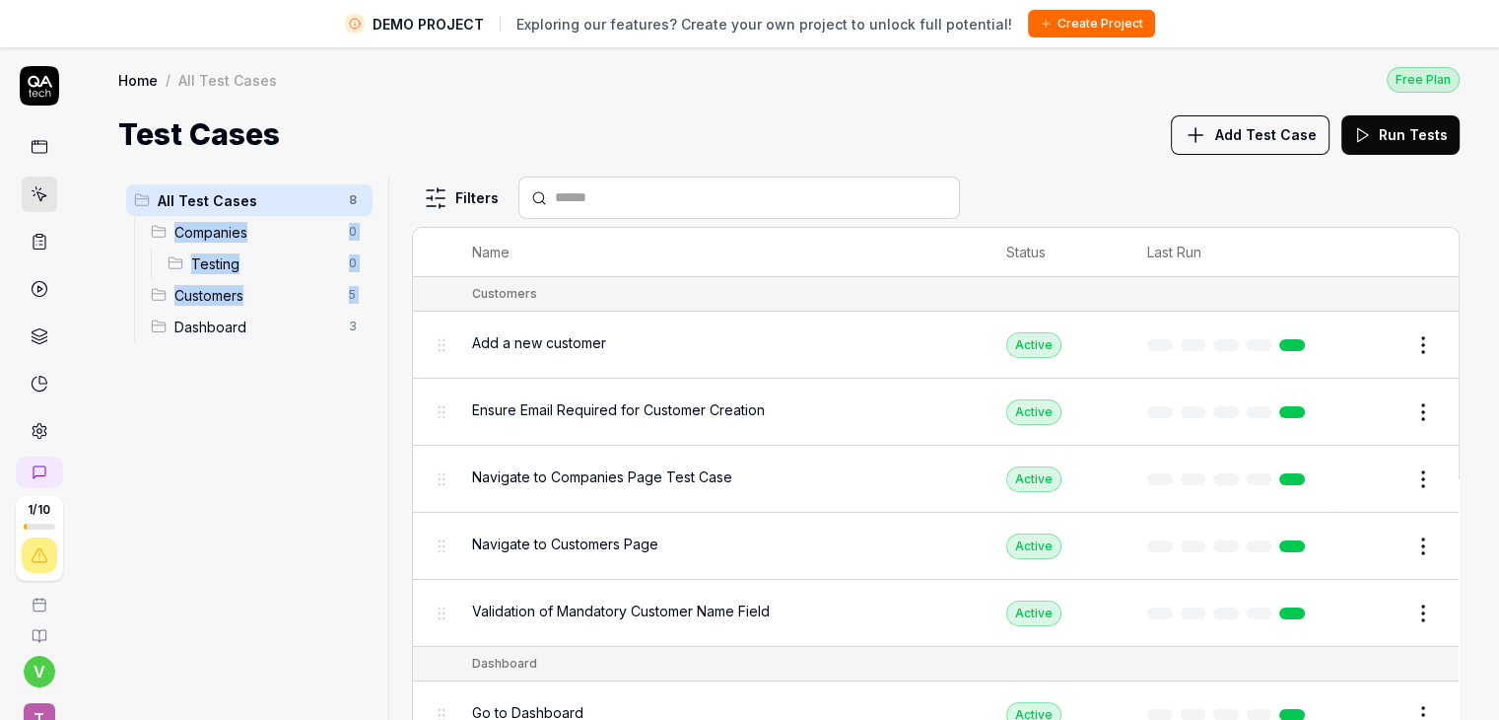
drag, startPoint x: 170, startPoint y: 320, endPoint x: 160, endPoint y: 229, distance: 92.2
click at [160, 229] on ul "Companies 0 Testing 0 Customers 5 Dashboard 3" at bounding box center [253, 279] width 239 height 126
drag, startPoint x: 160, startPoint y: 229, endPoint x: 158, endPoint y: 337, distance: 108.4
click at [531, 336] on span "Add a new customer" at bounding box center [539, 342] width 134 height 21
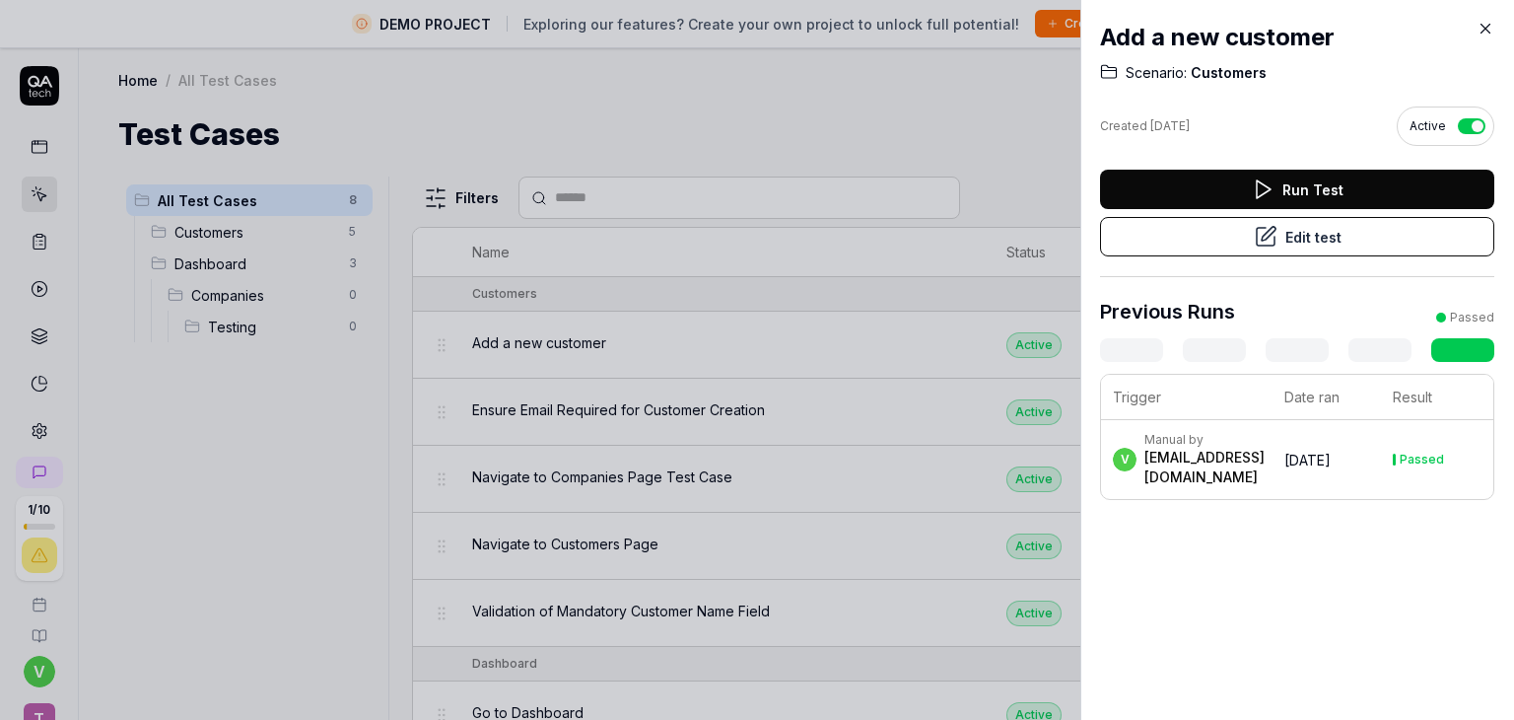
click at [911, 174] on div at bounding box center [757, 360] width 1514 height 720
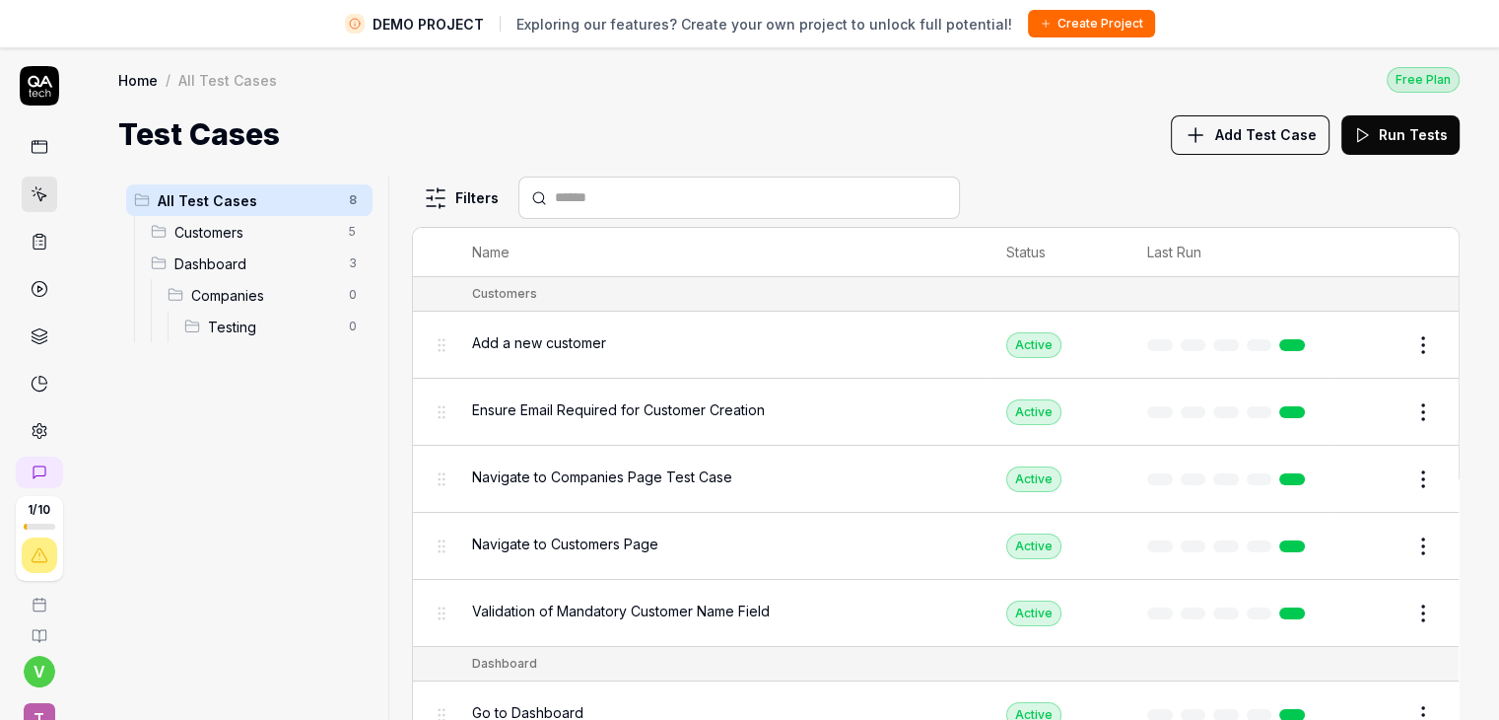
click at [1364, 353] on button "Edit" at bounding box center [1375, 345] width 47 height 32
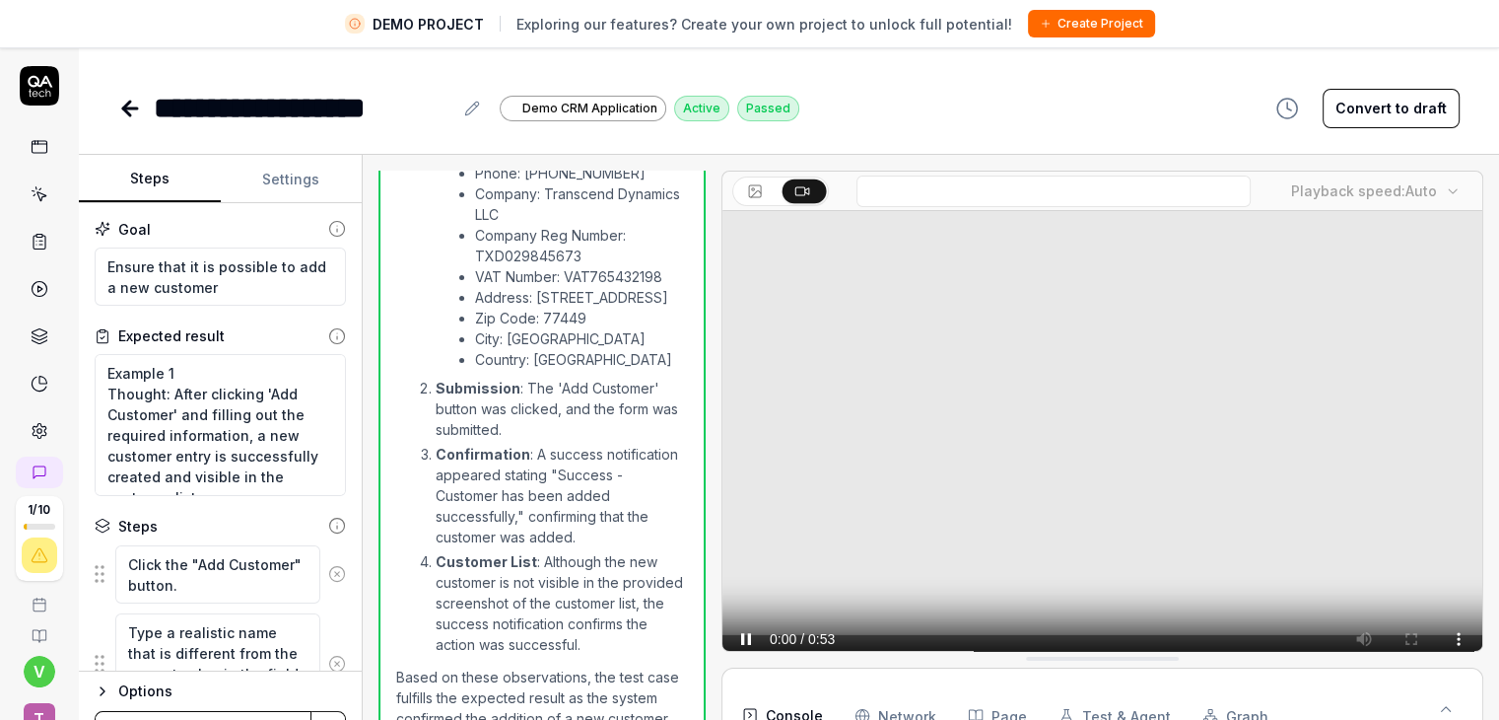
scroll to position [1344, 0]
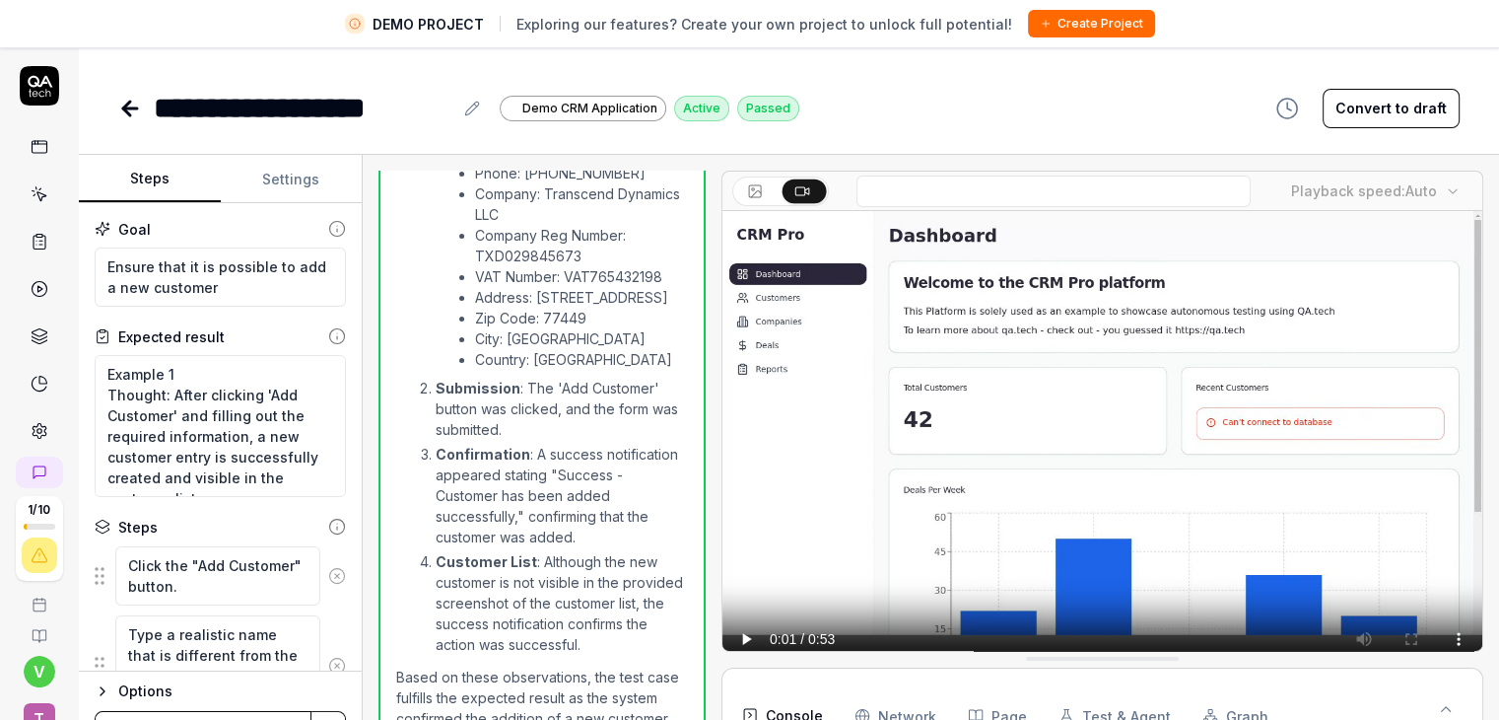
type textarea "*"
